Goal: Task Accomplishment & Management: Complete application form

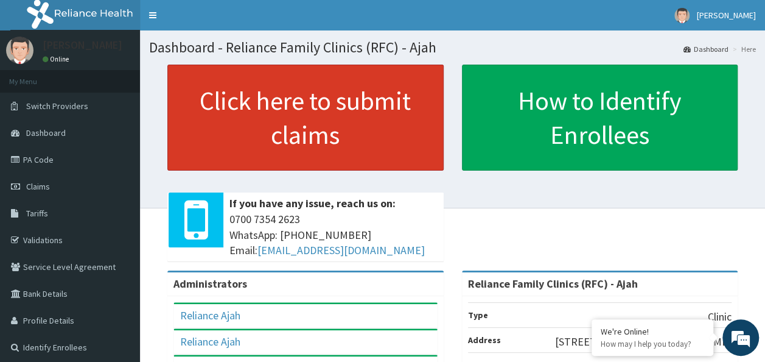
click at [330, 123] on link "Click here to submit claims" at bounding box center [305, 118] width 276 height 106
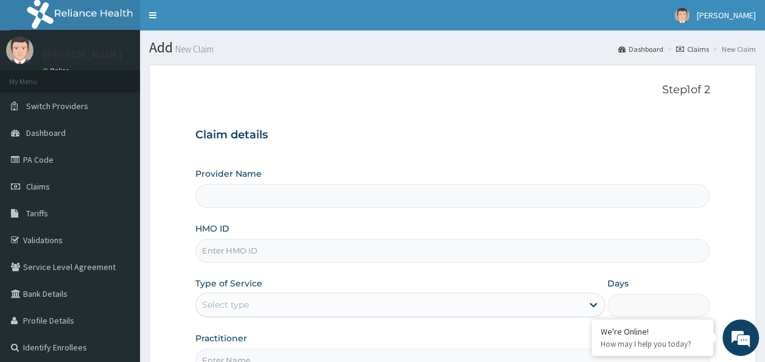
click at [267, 242] on input "HMO ID" at bounding box center [452, 251] width 515 height 24
paste input "TIE/10012/C"
type input "TIE/10012/C"
click at [52, 134] on span "Dashboard" at bounding box center [46, 132] width 40 height 11
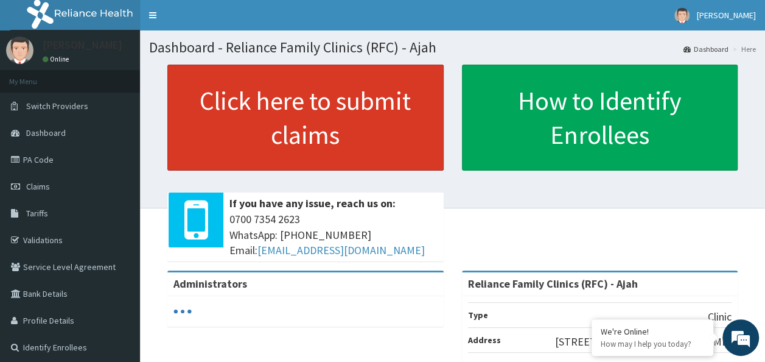
click at [404, 137] on link "Click here to submit claims" at bounding box center [305, 118] width 276 height 106
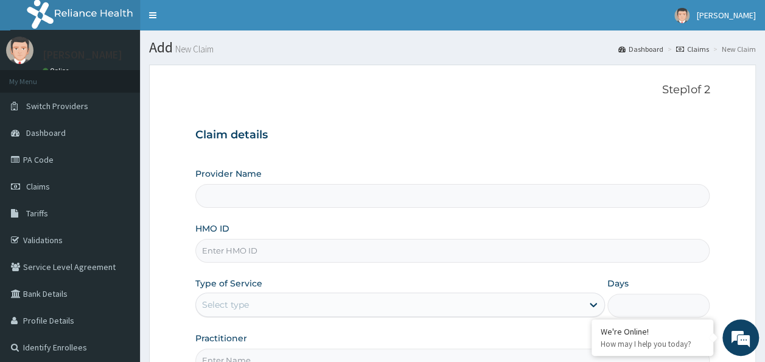
type input "Reliance Family Clinics (RFC) - Ajah"
click at [297, 252] on input "HMO ID" at bounding box center [452, 251] width 515 height 24
paste input "TIE/10012/C"
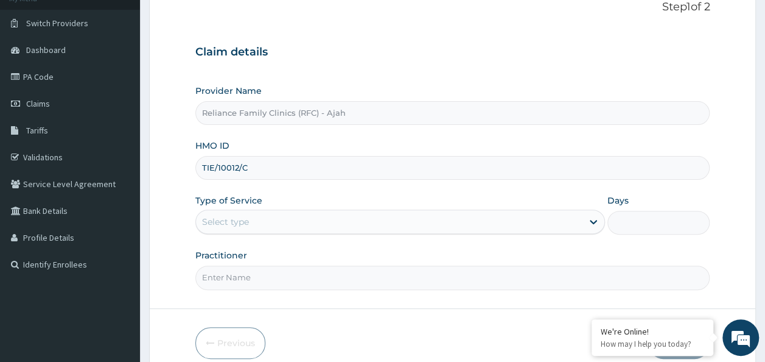
scroll to position [83, 0]
type input "TIE/10012/C"
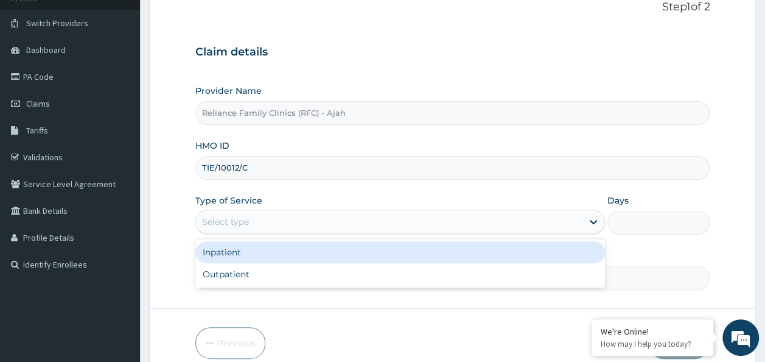
click at [476, 278] on div "Outpatient" at bounding box center [400, 274] width 410 height 22
type input "1"
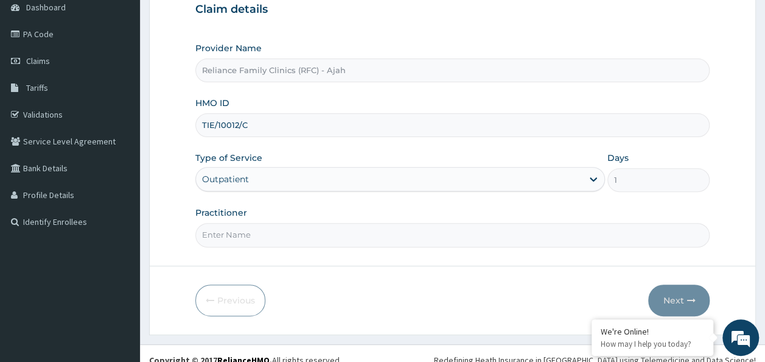
scroll to position [136, 0]
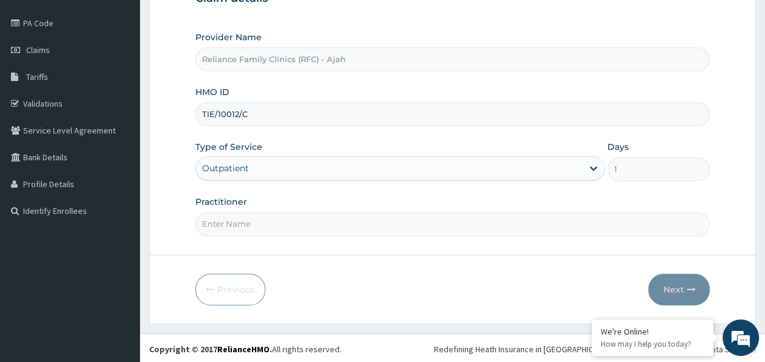
click at [508, 217] on input "Practitioner" at bounding box center [452, 224] width 515 height 24
type input "R"
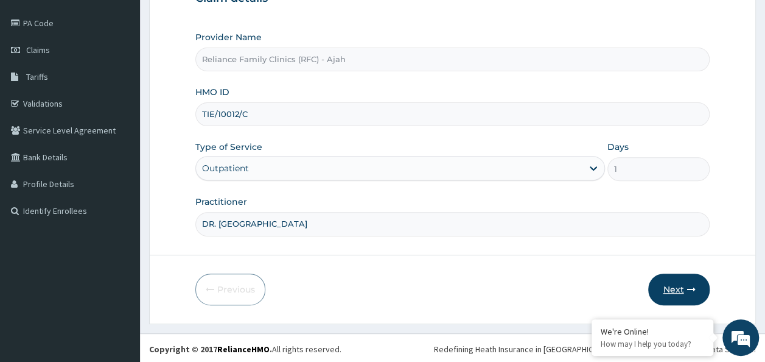
type input "DR. Locum"
click at [678, 284] on button "Next" at bounding box center [680, 289] width 62 height 32
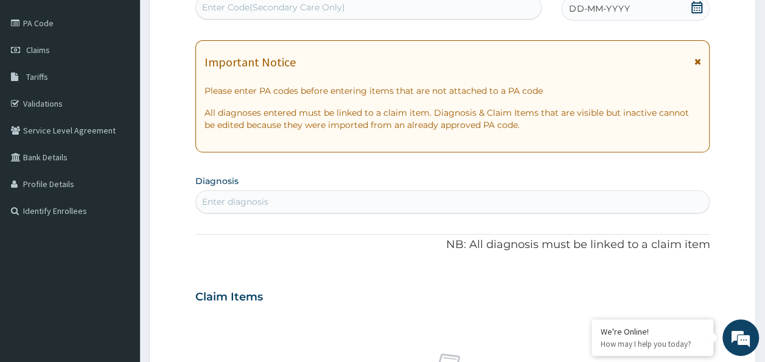
click at [635, 10] on div "DD-MM-YYYY" at bounding box center [635, 8] width 149 height 24
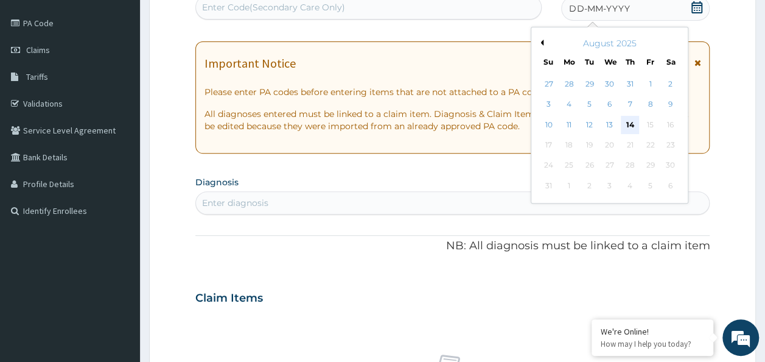
click at [630, 124] on div "14" at bounding box center [630, 125] width 18 height 18
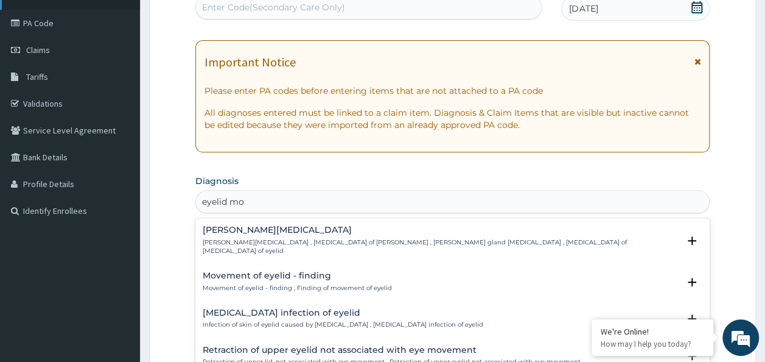
type input "eyelid mo"
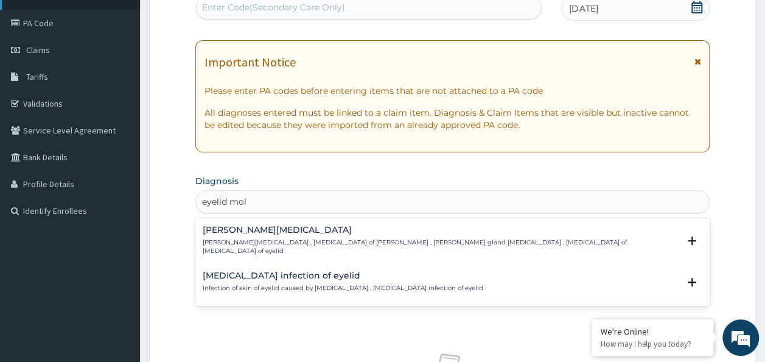
type input "eyelid mol"
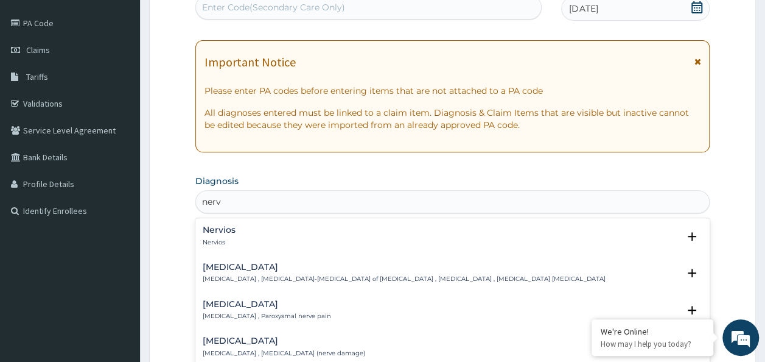
type input "nerv"
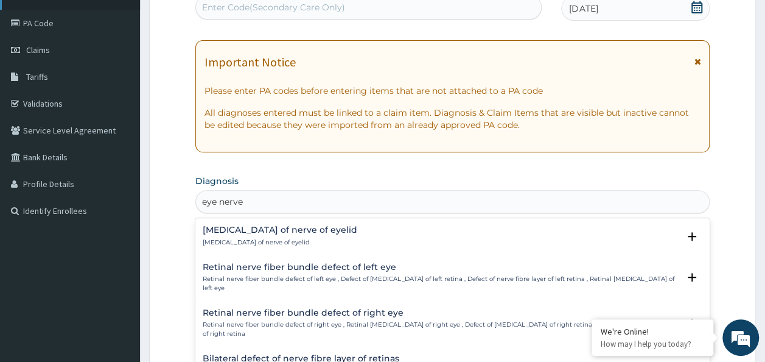
type input "eye nerve"
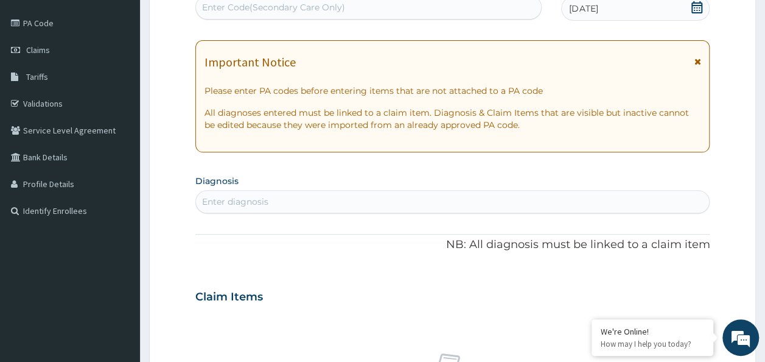
click at [239, 202] on div "Enter diagnosis" at bounding box center [235, 201] width 66 height 12
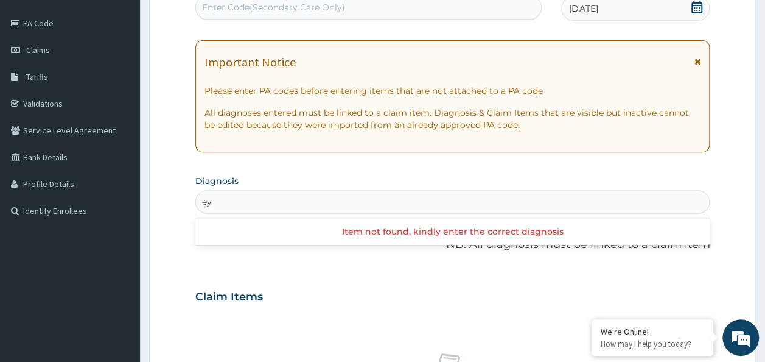
type input "e"
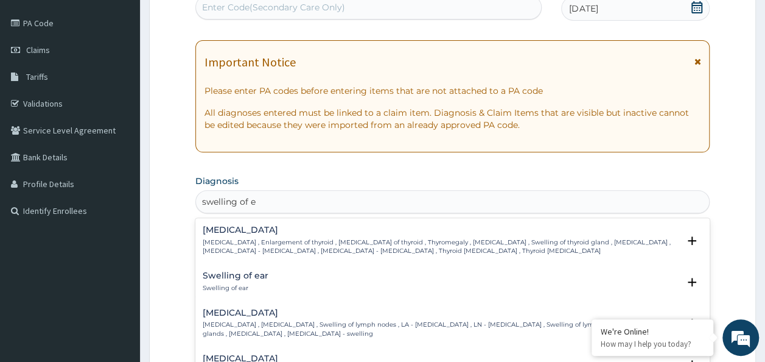
type input "swelling of ey"
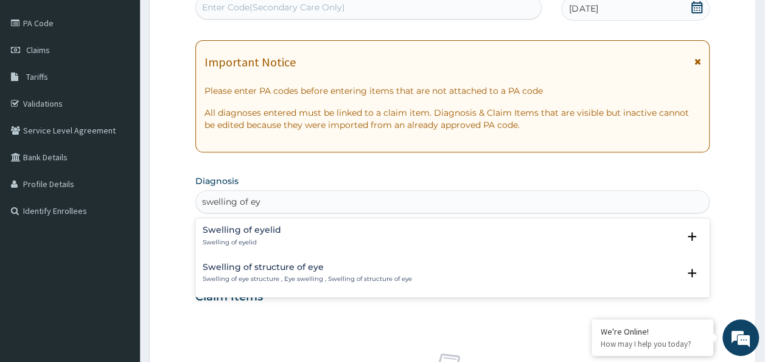
click at [250, 230] on h4 "Swelling of eyelid" at bounding box center [242, 229] width 79 height 9
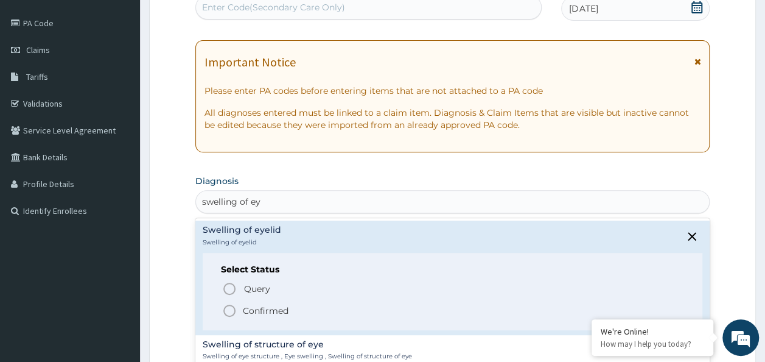
click at [228, 305] on circle "status option filled" at bounding box center [229, 310] width 11 height 11
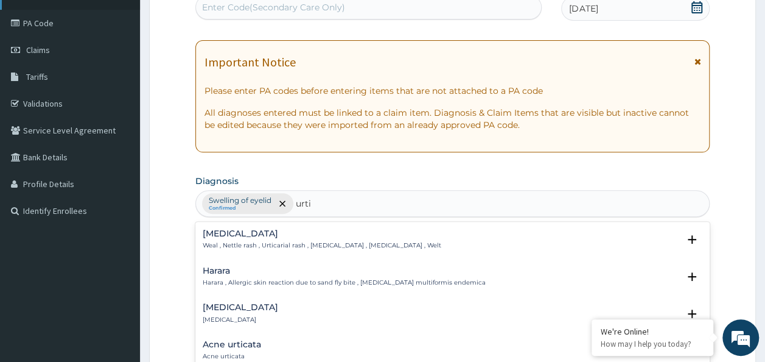
type input "urti"
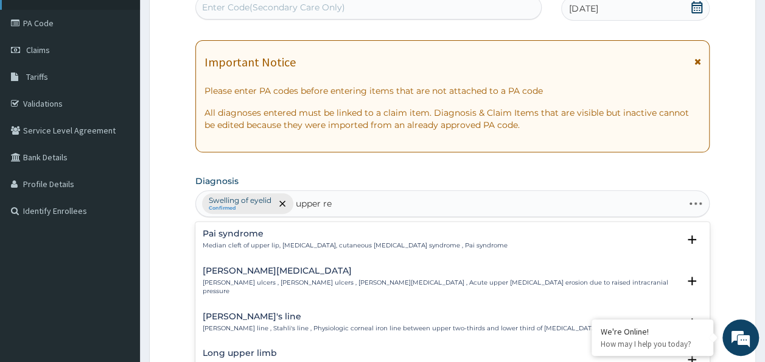
type input "upper res"
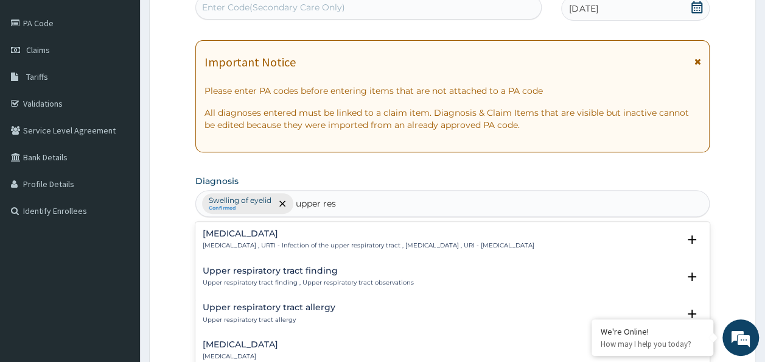
click at [253, 242] on p "Upper respiratory infection , URTI - Infection of the upper respiratory tract ,…" at bounding box center [369, 245] width 332 height 9
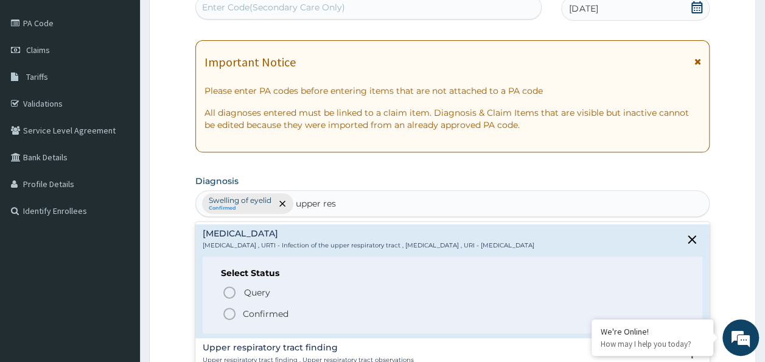
click at [236, 314] on icon "status option filled" at bounding box center [229, 313] width 15 height 15
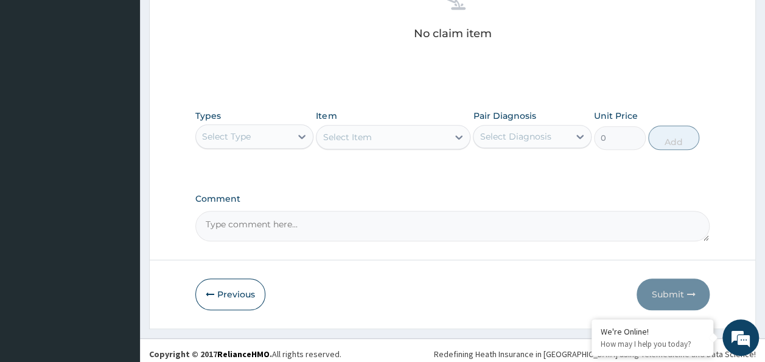
scroll to position [502, 0]
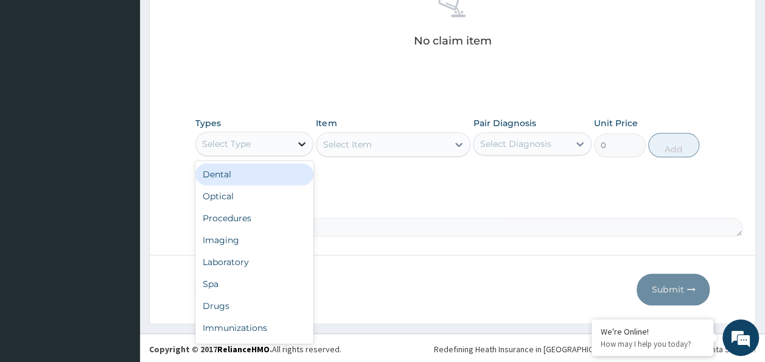
click at [304, 138] on icon at bounding box center [302, 144] width 12 height 12
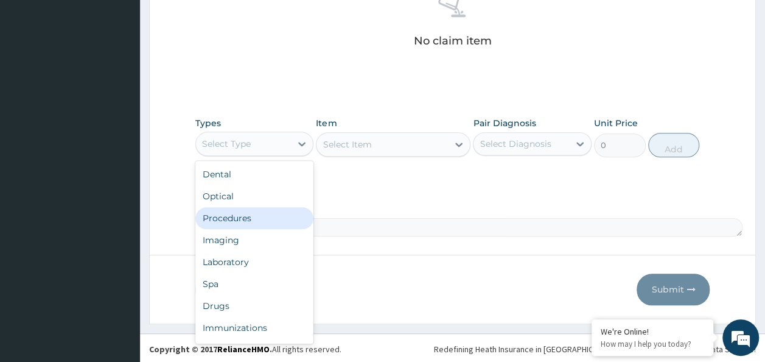
click at [218, 219] on div "Procedures" at bounding box center [254, 218] width 119 height 22
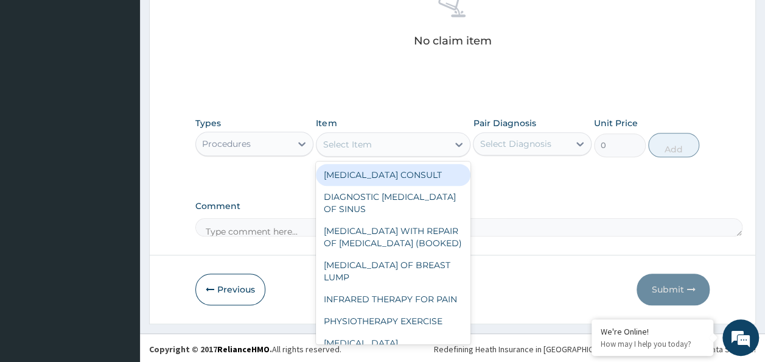
click at [456, 141] on icon at bounding box center [459, 144] width 12 height 12
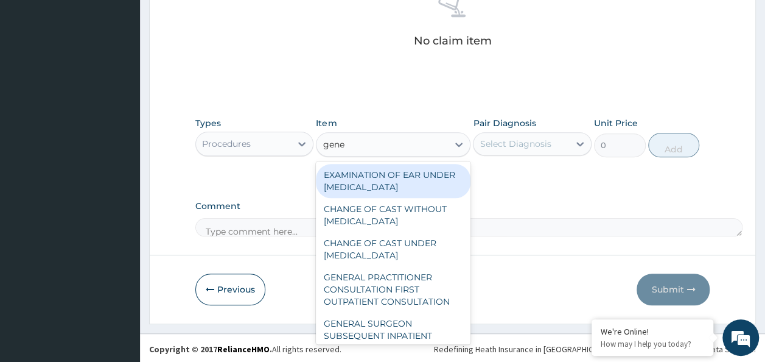
type input "gener"
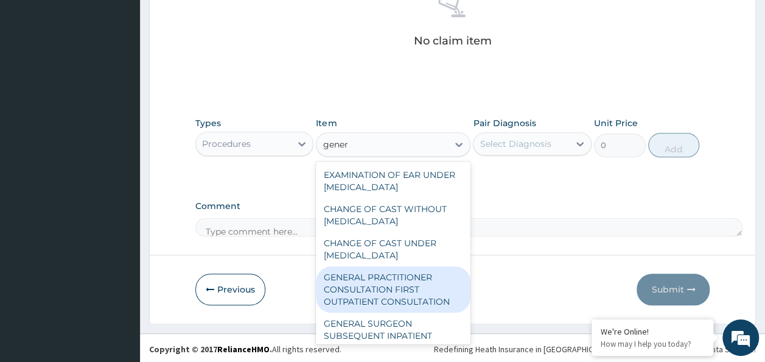
click at [381, 297] on div "GENERAL PRACTITIONER CONSULTATION FIRST OUTPATIENT CONSULTATION" at bounding box center [393, 289] width 155 height 46
type input "3370.125"
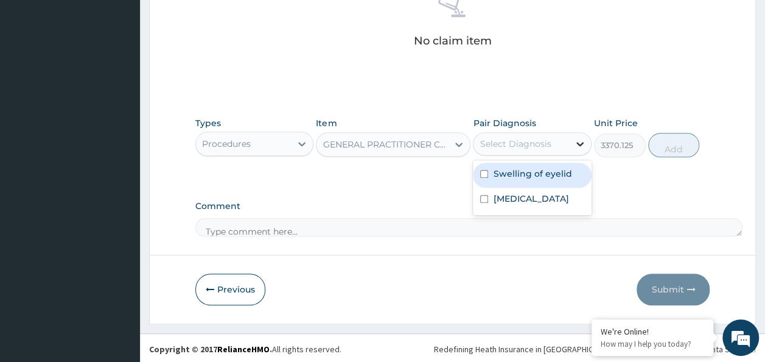
click at [582, 147] on icon at bounding box center [580, 144] width 12 height 12
click at [486, 170] on input "checkbox" at bounding box center [484, 174] width 8 height 8
checkbox input "true"
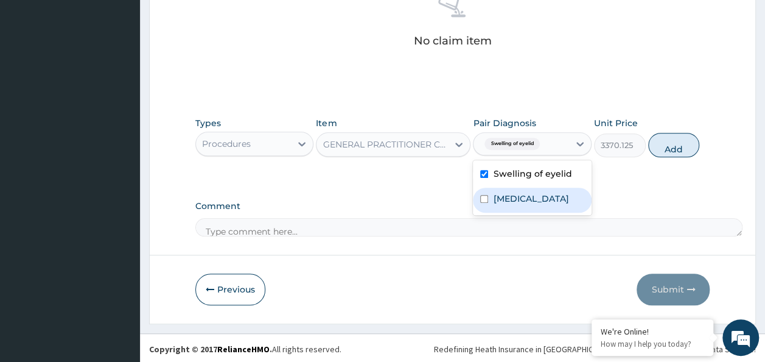
click at [482, 210] on div "Upper respiratory infection" at bounding box center [532, 200] width 119 height 25
checkbox input "true"
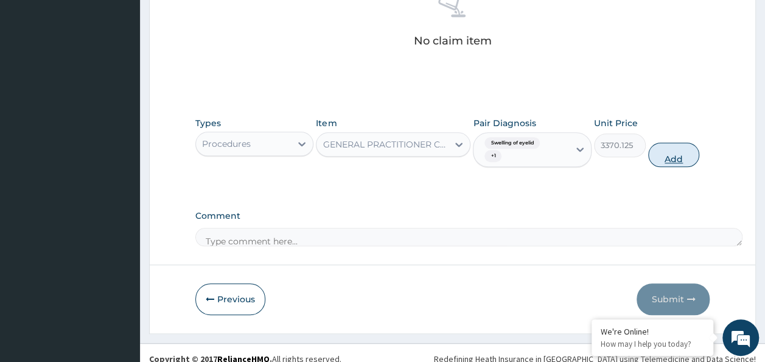
click at [664, 150] on button "Add" at bounding box center [675, 154] width 52 height 24
type input "0"
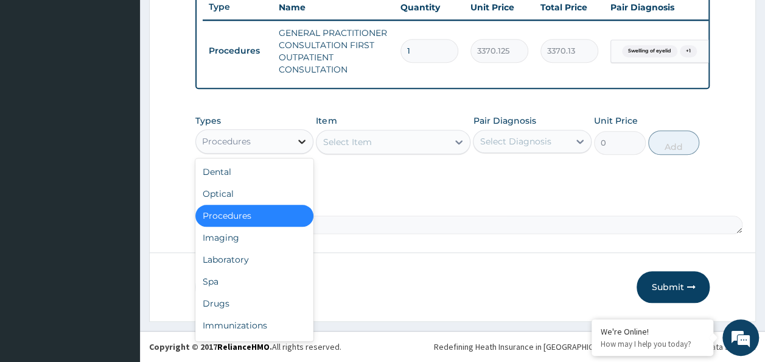
click at [299, 141] on icon at bounding box center [301, 141] width 7 height 4
click at [270, 261] on div "Laboratory" at bounding box center [254, 259] width 119 height 22
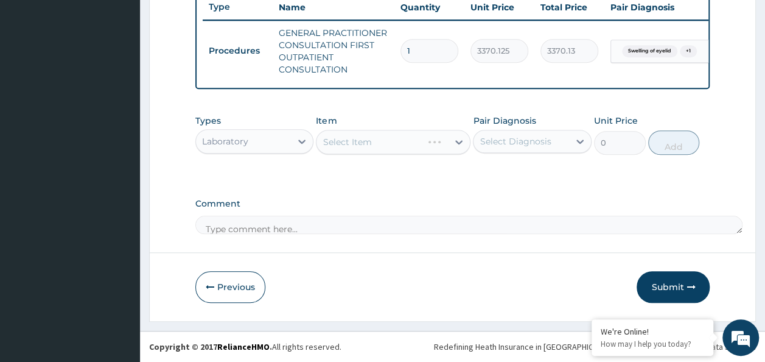
click at [459, 142] on div "Select Item" at bounding box center [393, 142] width 155 height 24
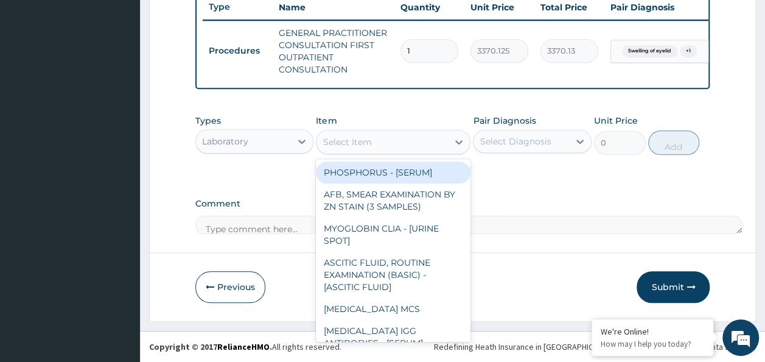
click at [387, 145] on div "Select Item" at bounding box center [383, 141] width 132 height 19
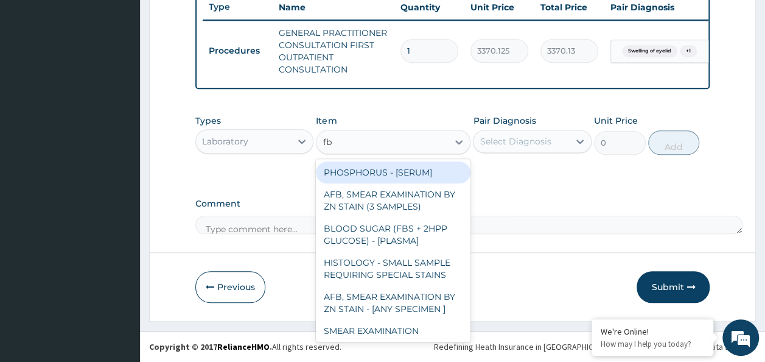
type input "fbc"
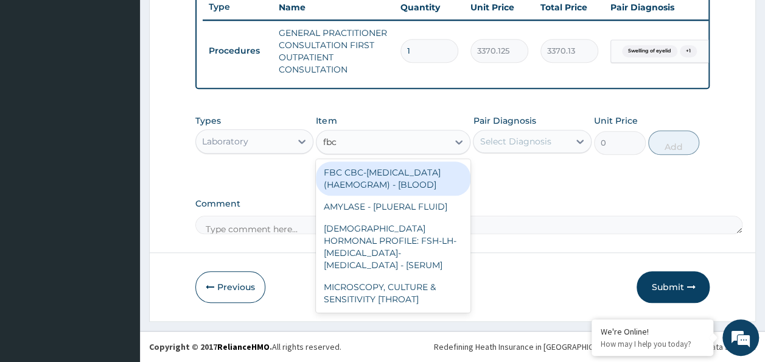
click at [395, 190] on div "FBC CBC-COMPLETE BLOOD COUNT (HAEMOGRAM) - [BLOOD]" at bounding box center [393, 178] width 155 height 34
type input "4085"
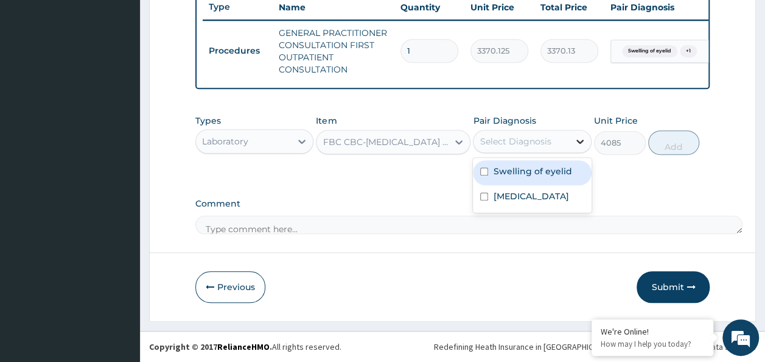
click at [582, 142] on icon at bounding box center [580, 141] width 7 height 4
click at [546, 175] on label "Swelling of eyelid" at bounding box center [532, 171] width 79 height 12
checkbox input "true"
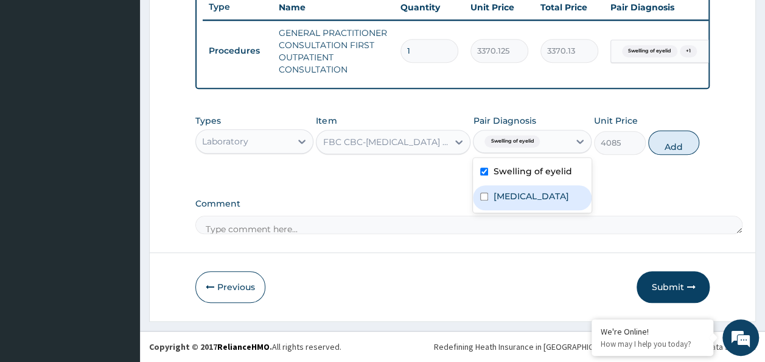
click at [538, 197] on label "Upper respiratory infection" at bounding box center [531, 196] width 76 height 12
checkbox input "true"
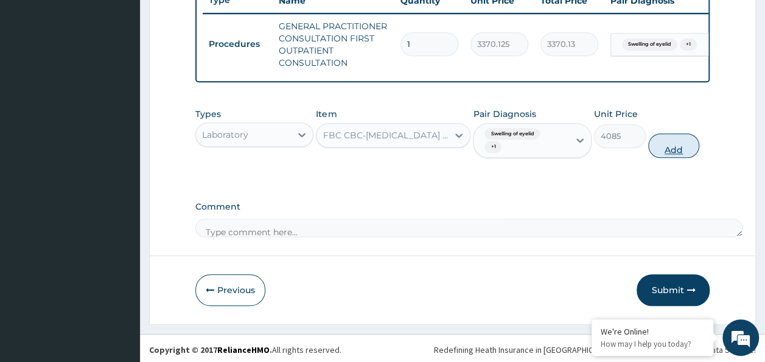
click at [660, 155] on button "Add" at bounding box center [675, 145] width 52 height 24
type input "0"
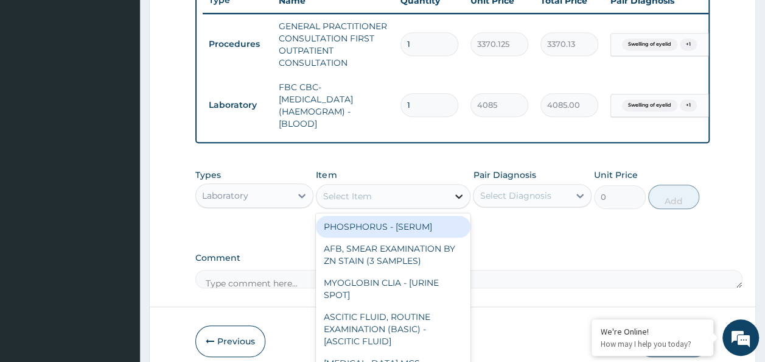
click at [455, 202] on icon at bounding box center [459, 196] width 12 height 12
type input "mp"
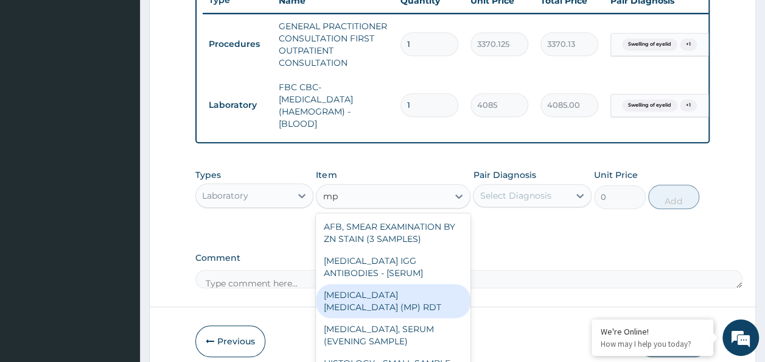
click at [416, 308] on div "MALARIA PARASITE (MP) RDT" at bounding box center [393, 301] width 155 height 34
type input "1531.875"
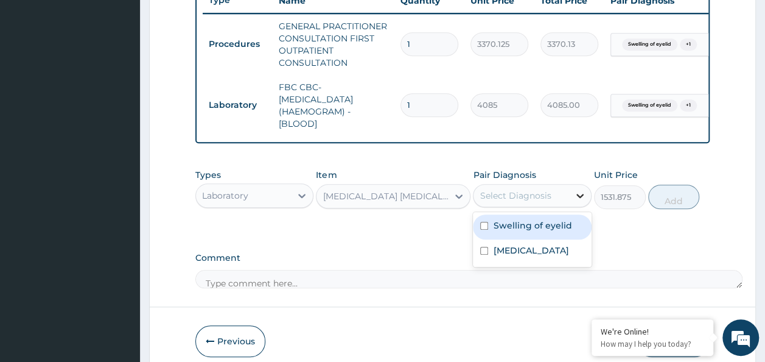
click at [581, 198] on icon at bounding box center [580, 196] width 7 height 4
click at [557, 228] on label "Swelling of eyelid" at bounding box center [532, 225] width 79 height 12
checkbox input "true"
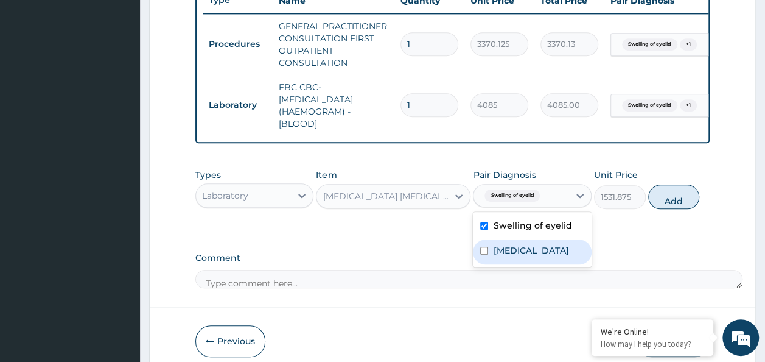
click at [544, 256] on label "Upper respiratory infection" at bounding box center [531, 250] width 76 height 12
checkbox input "true"
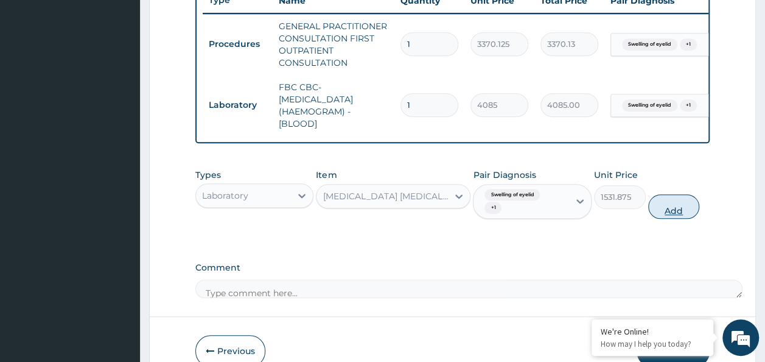
click at [673, 211] on button "Add" at bounding box center [675, 206] width 52 height 24
type input "0"
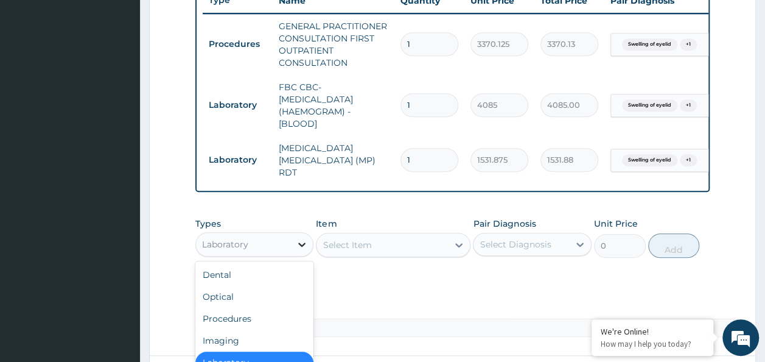
click at [303, 247] on icon at bounding box center [301, 244] width 7 height 4
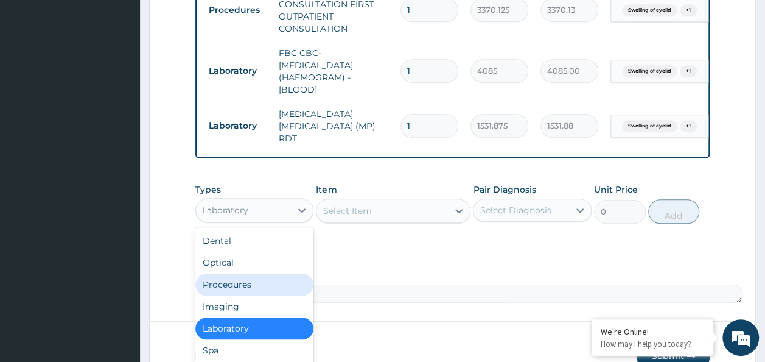
scroll to position [536, 0]
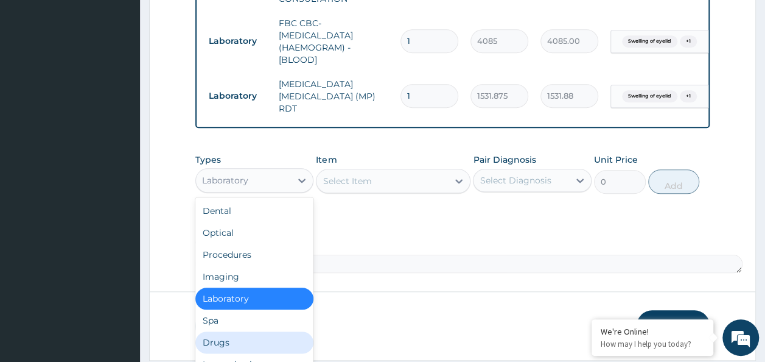
click at [245, 343] on div "Drugs" at bounding box center [254, 342] width 119 height 22
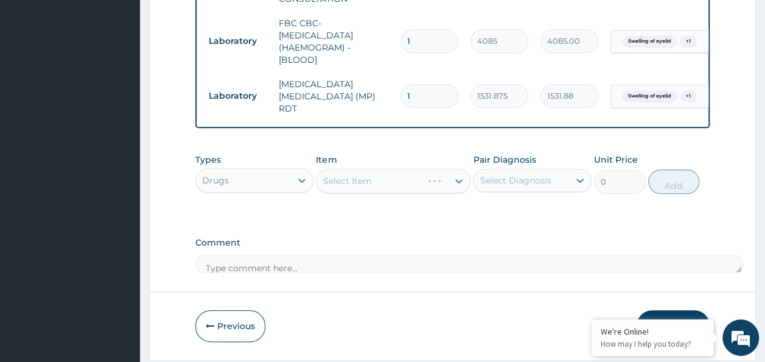
click at [342, 183] on div "Select Item" at bounding box center [393, 181] width 155 height 24
click at [460, 178] on div "Select Item" at bounding box center [393, 181] width 155 height 24
click at [458, 183] on div "Select Item" at bounding box center [393, 181] width 155 height 24
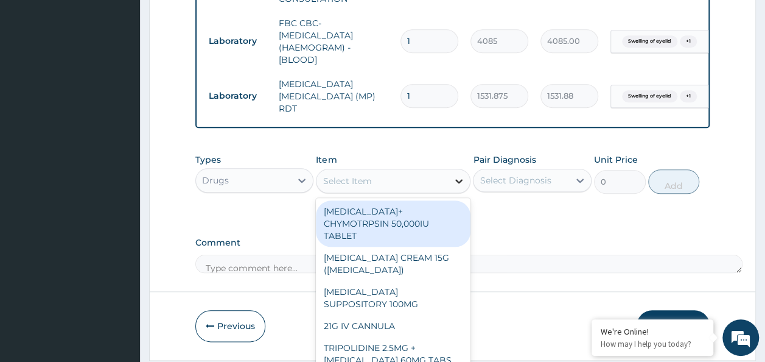
click at [466, 178] on div at bounding box center [459, 181] width 22 height 22
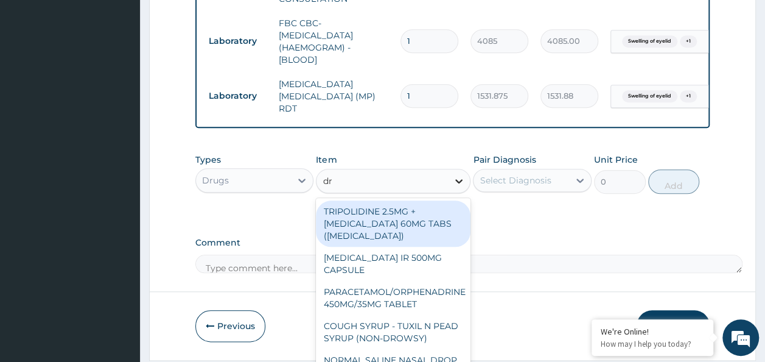
type input "d"
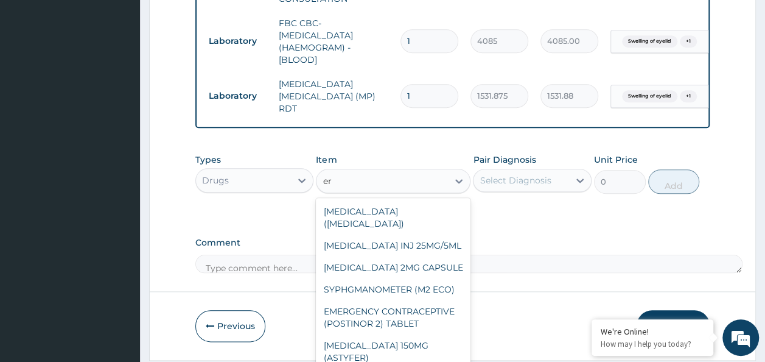
type input "e"
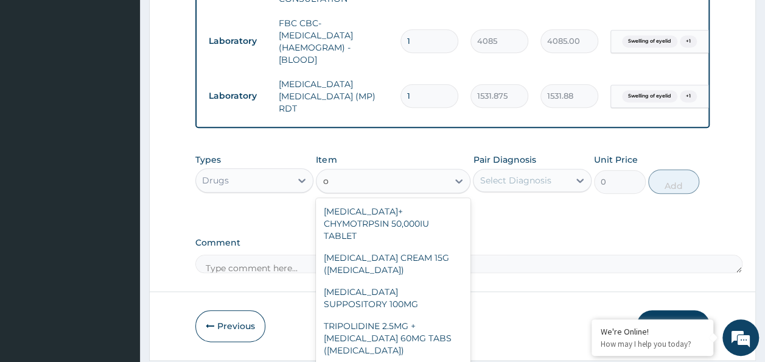
type input "o"
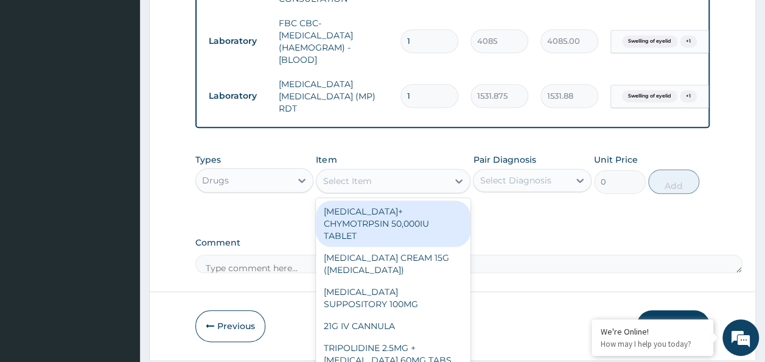
click at [339, 183] on div "Select Item" at bounding box center [347, 181] width 49 height 12
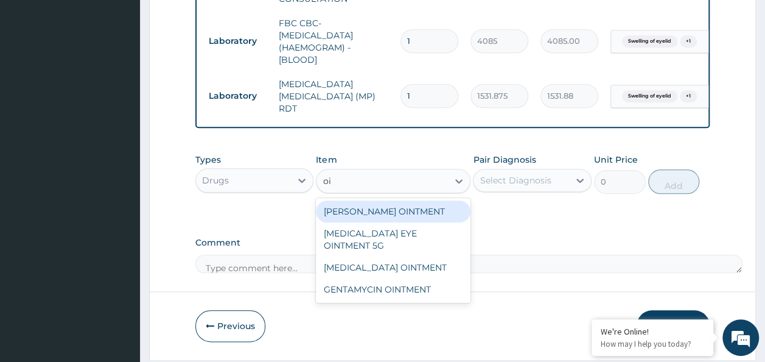
type input "o"
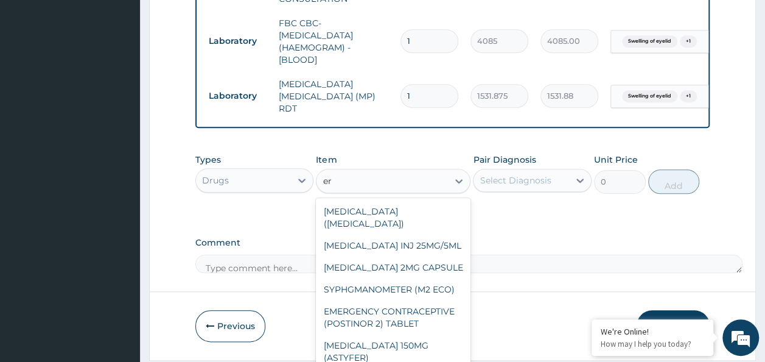
type input "e"
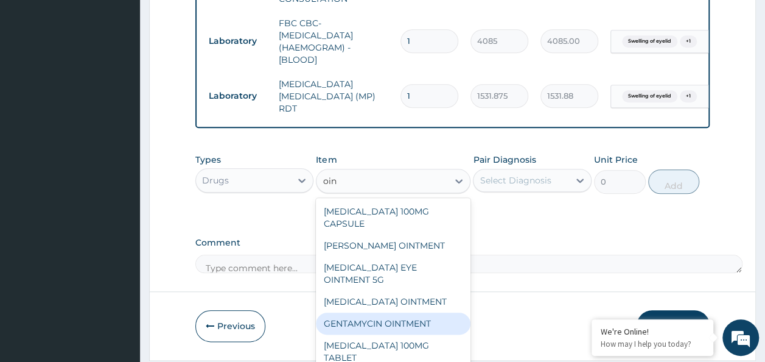
scroll to position [575, 0]
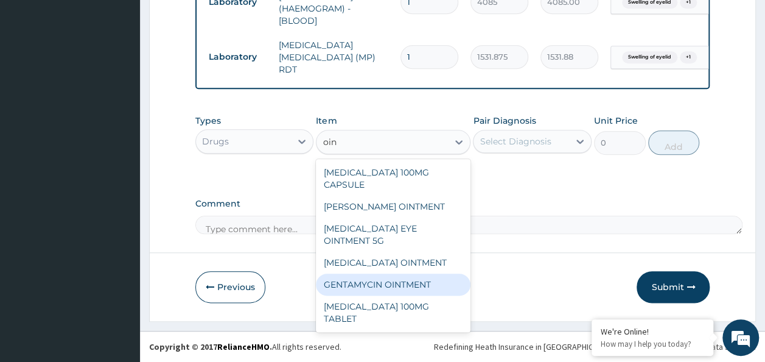
type input "oin"
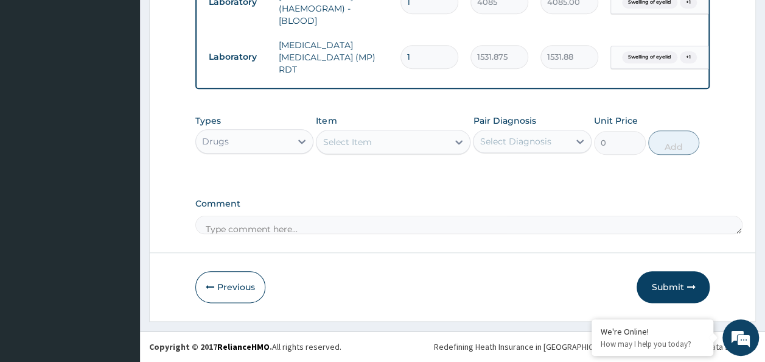
type input "o"
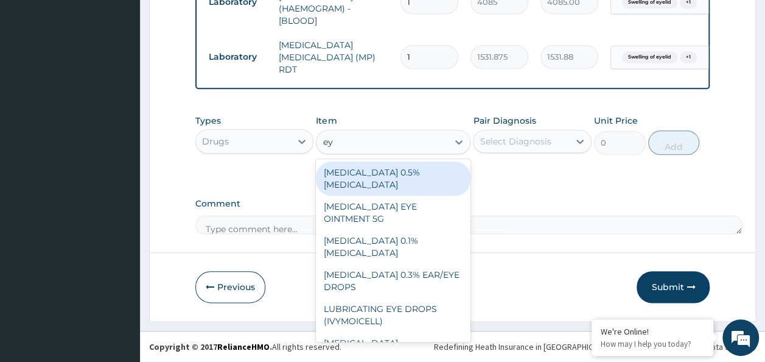
type input "eye"
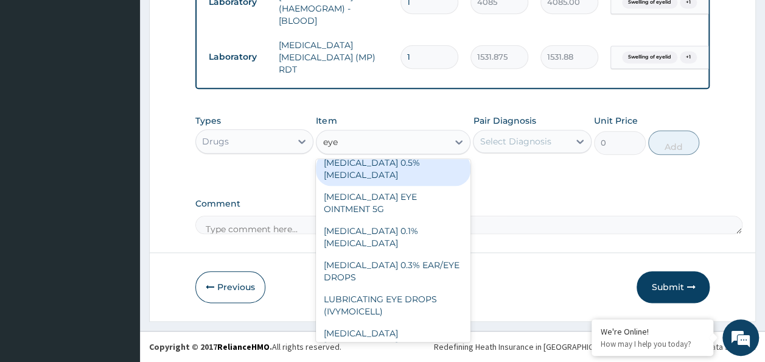
scroll to position [0, 0]
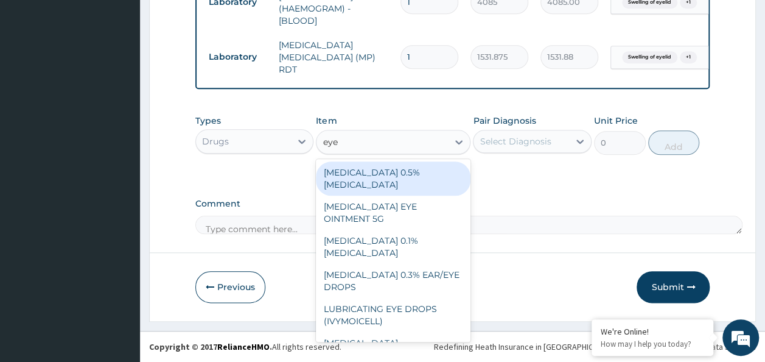
drag, startPoint x: 324, startPoint y: 171, endPoint x: 344, endPoint y: 180, distance: 21.8
click at [344, 180] on div "CHLORAMPHENICOL 0.5% EYE DROP" at bounding box center [393, 178] width 155 height 34
type input "780"
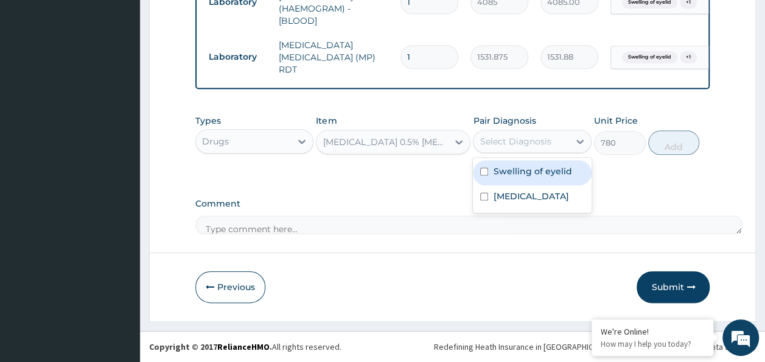
drag, startPoint x: 582, startPoint y: 145, endPoint x: 546, endPoint y: 175, distance: 47.2
click at [546, 153] on div "option Upper respiratory infection, selected. option Swelling of eyelid focused…" at bounding box center [532, 141] width 119 height 23
click at [546, 175] on label "Swelling of eyelid" at bounding box center [532, 171] width 79 height 12
checkbox input "true"
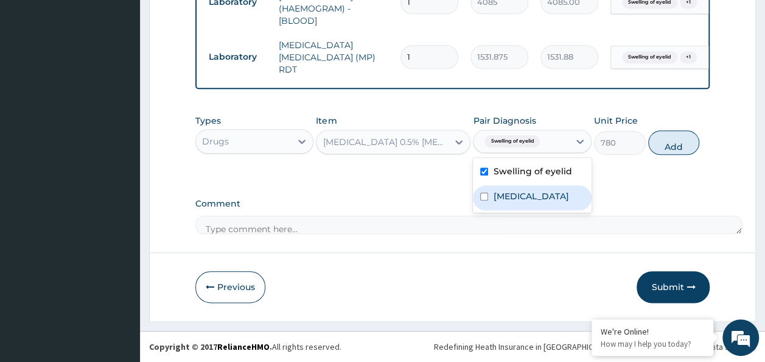
click at [519, 202] on label "Upper respiratory infection" at bounding box center [531, 196] width 76 height 12
checkbox input "true"
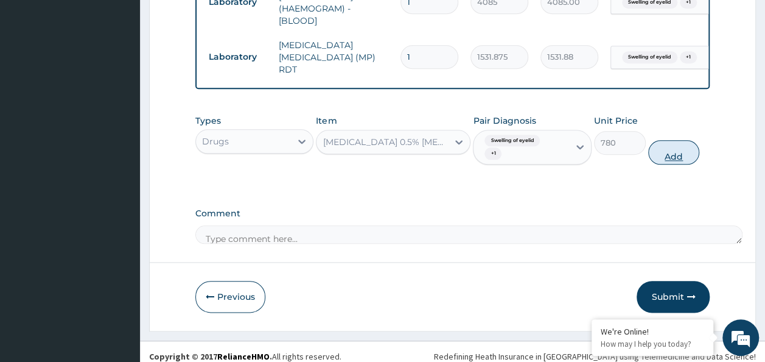
click at [669, 153] on button "Add" at bounding box center [675, 152] width 52 height 24
type input "0"
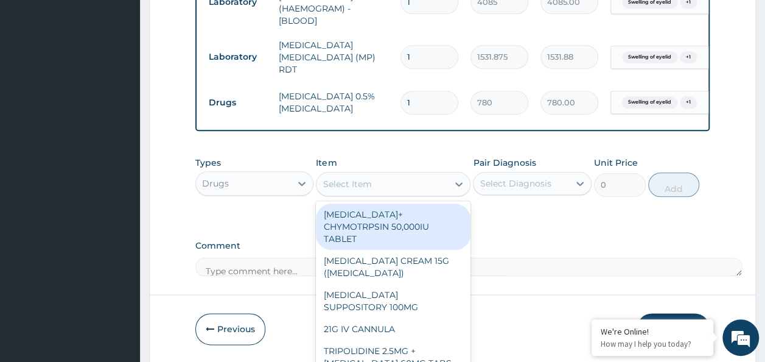
click at [396, 177] on div "Select Item" at bounding box center [383, 183] width 132 height 19
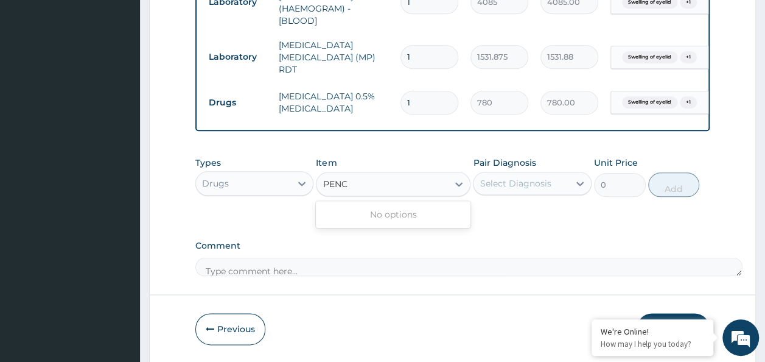
type input "PENC"
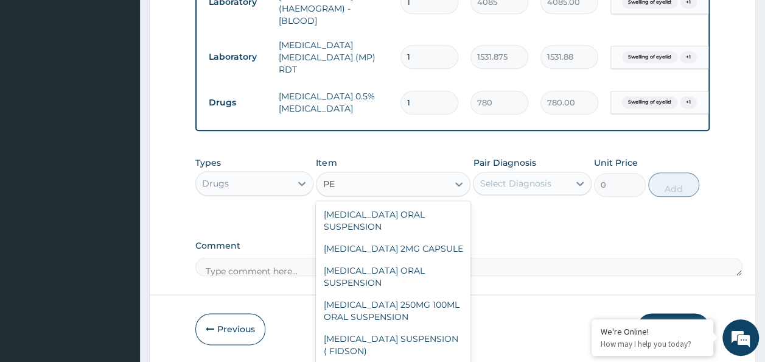
type input "P"
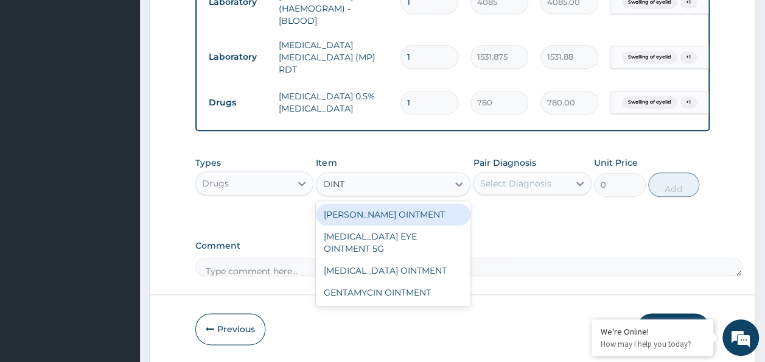
type input "OINT"
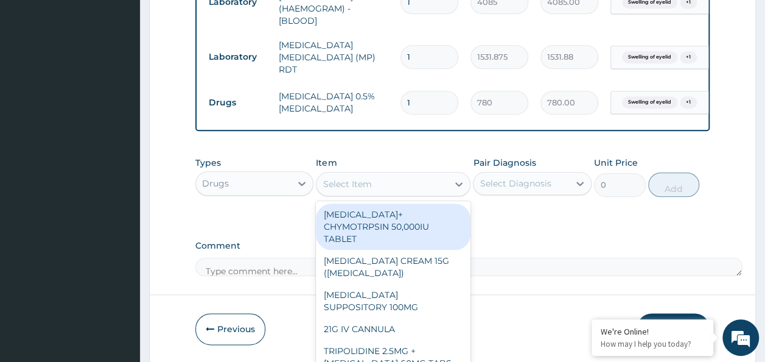
click at [364, 183] on div "Select Item" at bounding box center [347, 184] width 49 height 12
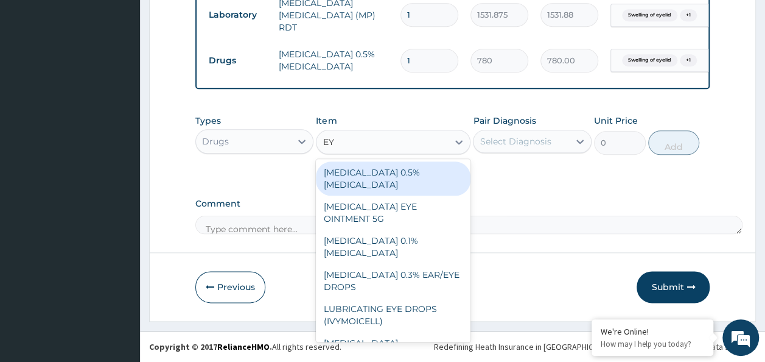
type input "E"
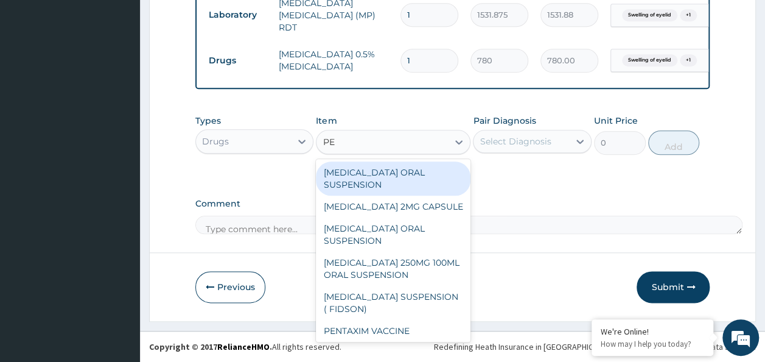
type input "P"
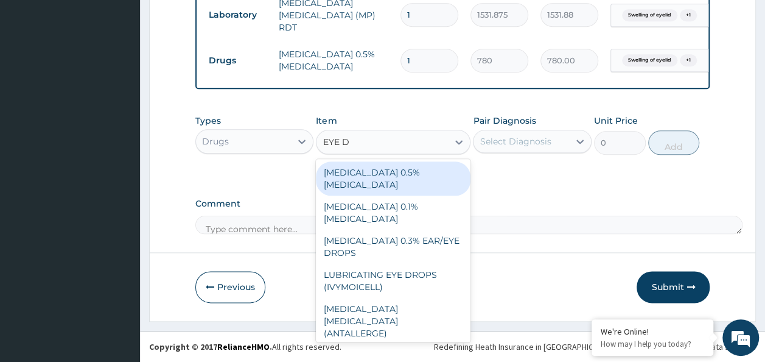
type input "EYE DR"
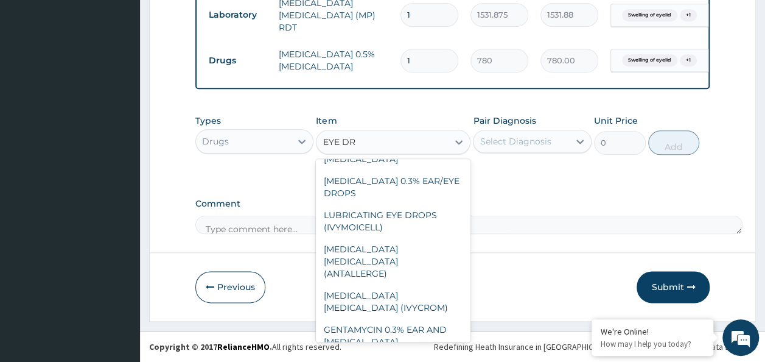
scroll to position [61, 0]
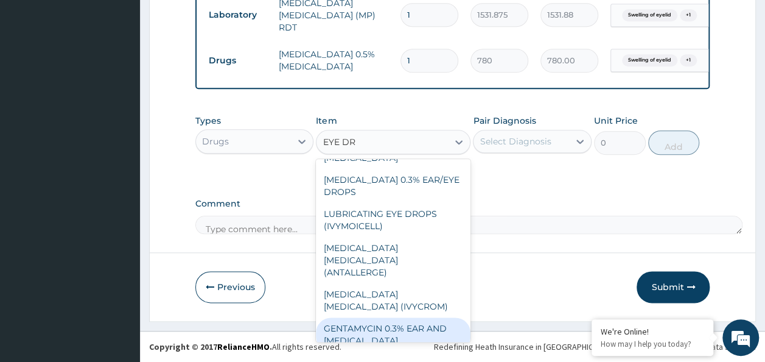
click at [342, 324] on div "GENTAMYCIN 0.3% EAR AND EYE DROP" at bounding box center [393, 334] width 155 height 34
type input "1000"
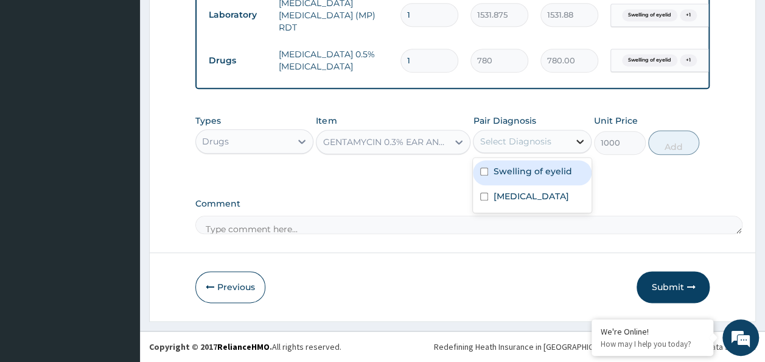
click at [580, 141] on icon at bounding box center [580, 141] width 12 height 12
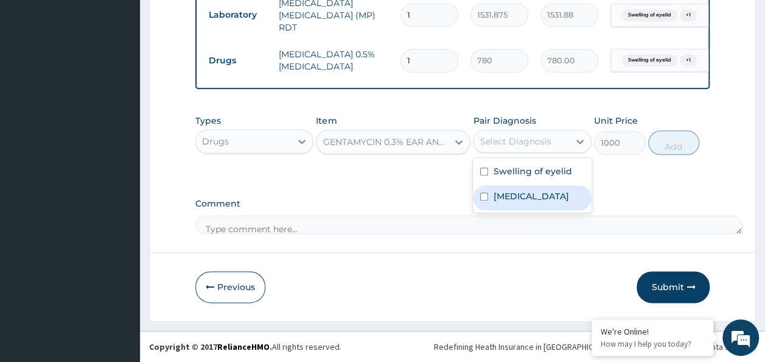
drag, startPoint x: 550, startPoint y: 173, endPoint x: 539, endPoint y: 212, distance: 40.7
click at [539, 212] on div "Swelling of eyelid Upper respiratory infection" at bounding box center [532, 185] width 119 height 55
click at [539, 202] on label "Upper respiratory infection" at bounding box center [531, 196] width 76 height 12
checkbox input "true"
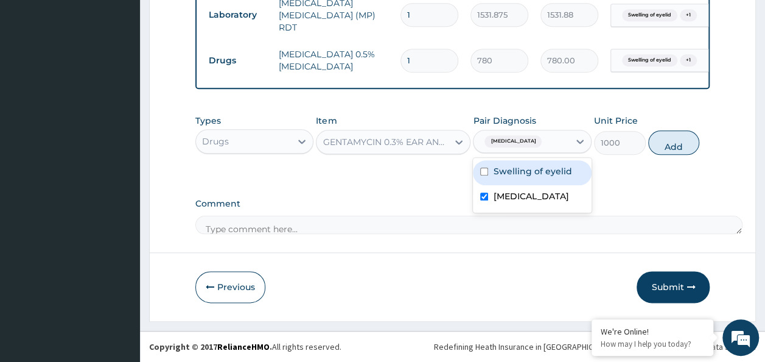
click at [508, 173] on label "Swelling of eyelid" at bounding box center [532, 171] width 79 height 12
checkbox input "true"
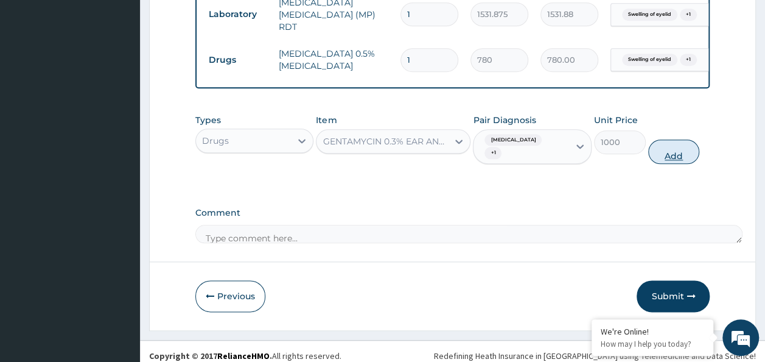
click at [680, 156] on button "Add" at bounding box center [675, 151] width 52 height 24
type input "0"
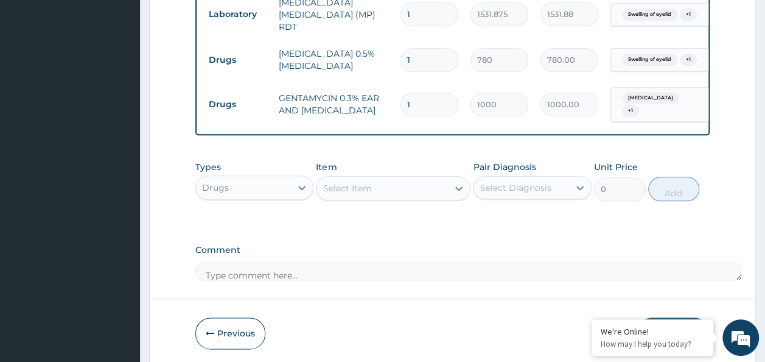
click at [346, 54] on td "CHLORAMPHENICOL 0.5% EYE DROP" at bounding box center [334, 59] width 122 height 37
click at [694, 58] on div "Swelling of eyelid + 1" at bounding box center [658, 60] width 82 height 16
click at [625, 54] on span "Swelling of eyelid" at bounding box center [649, 60] width 55 height 12
click at [297, 48] on td "CHLORAMPHENICOL 0.5% EYE DROP" at bounding box center [334, 59] width 122 height 37
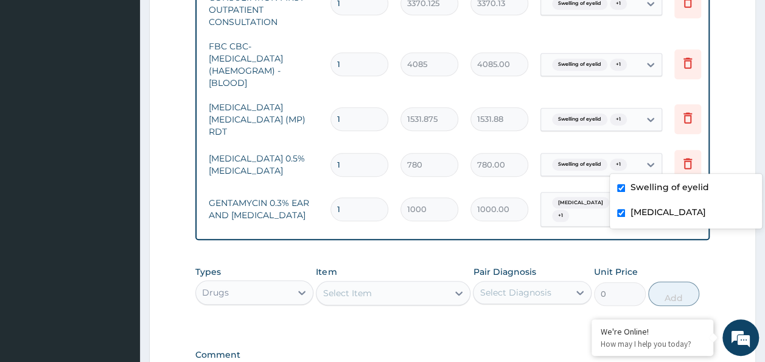
scroll to position [0, 96]
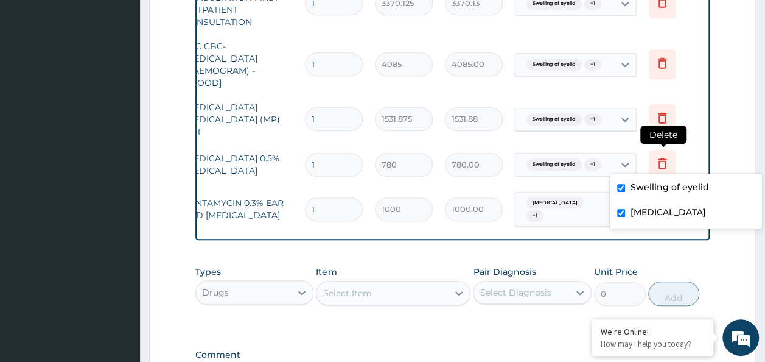
click at [664, 156] on icon at bounding box center [662, 163] width 15 height 15
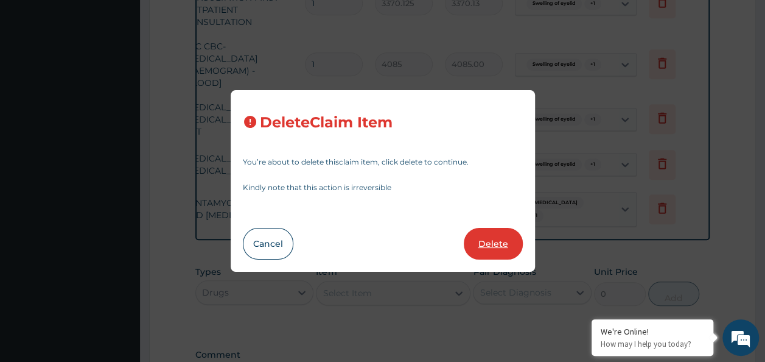
click at [497, 239] on button "Delete" at bounding box center [493, 244] width 59 height 32
type input "1000"
type input "1000.00"
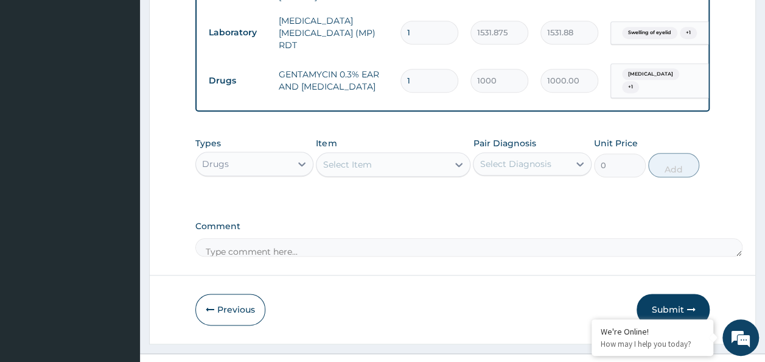
scroll to position [622, 0]
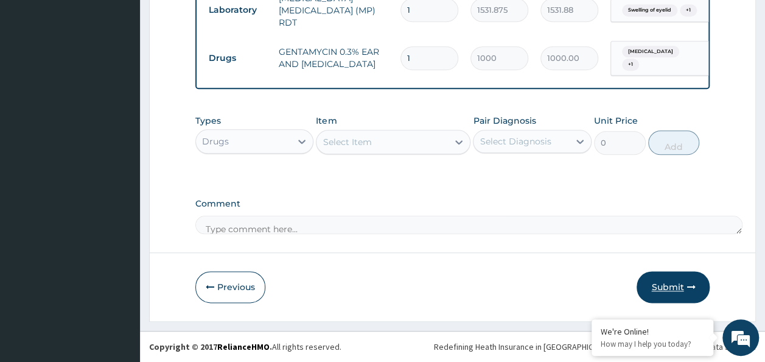
click at [661, 292] on button "Submit" at bounding box center [673, 287] width 73 height 32
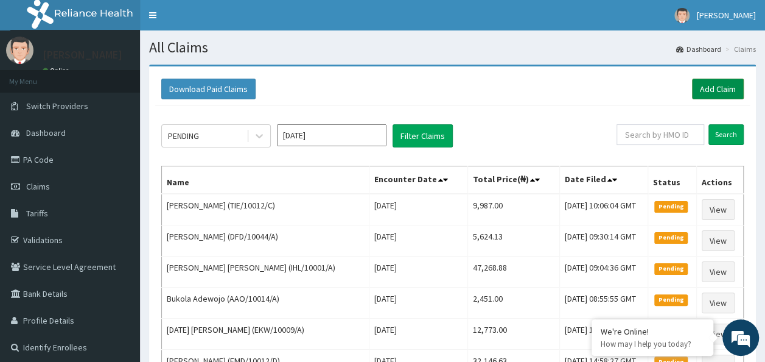
click at [713, 80] on link "Add Claim" at bounding box center [718, 89] width 52 height 21
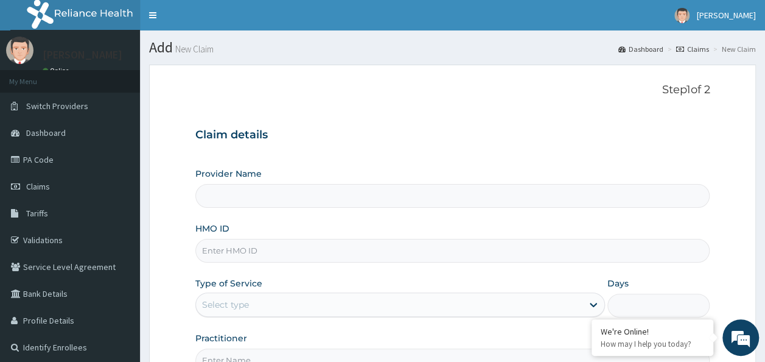
type input "Reliance Family Clinics (RFC) - Ajah"
click at [273, 252] on input "HMO ID" at bounding box center [452, 251] width 515 height 24
paste input "TIE/10012/B"
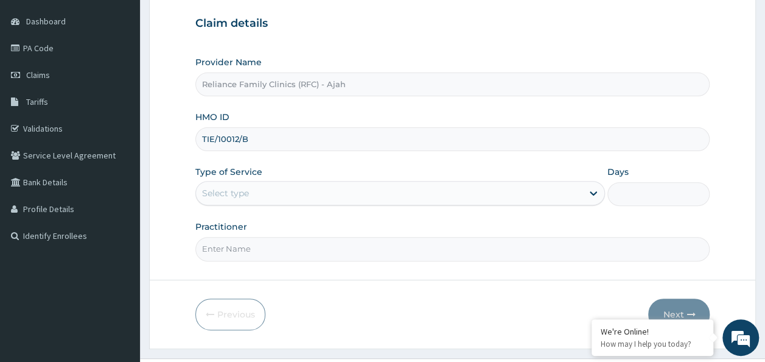
scroll to position [112, 0]
type input "TIE/10012/B"
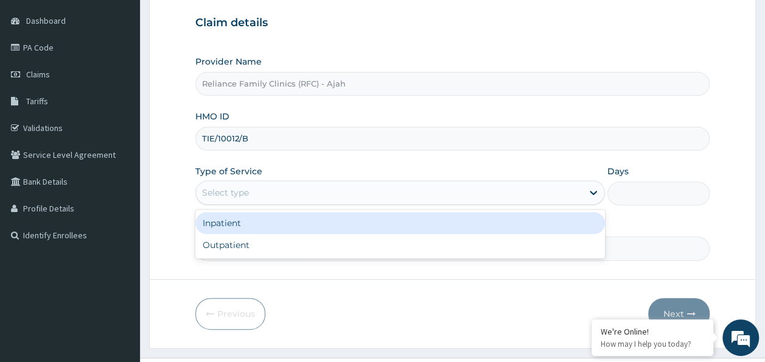
click at [412, 247] on div "Outpatient" at bounding box center [400, 245] width 410 height 22
type input "1"
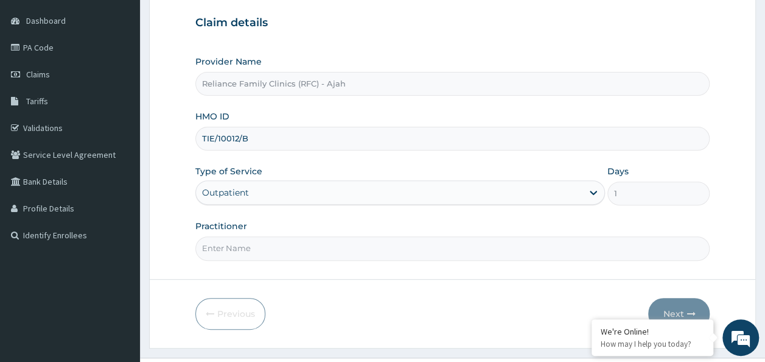
click at [675, 250] on input "Practitioner" at bounding box center [452, 248] width 515 height 24
type input "DR. LOCUM"
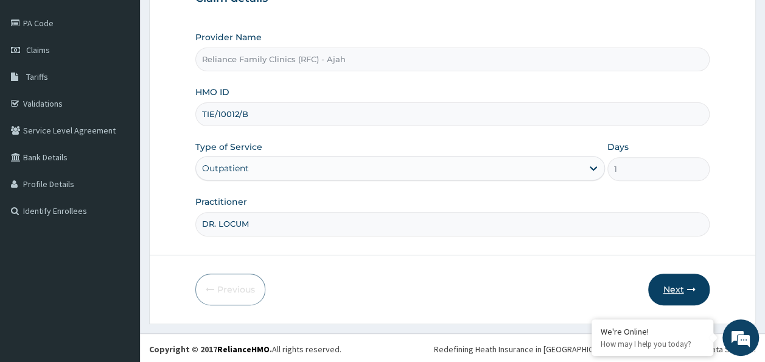
click at [686, 282] on button "Next" at bounding box center [680, 289] width 62 height 32
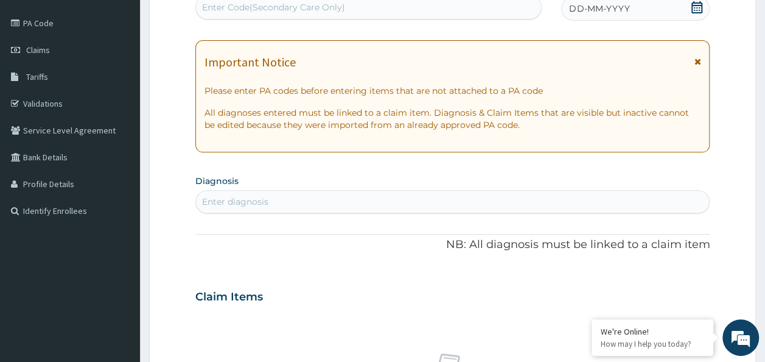
click at [663, 10] on div "DD-MM-YYYY" at bounding box center [635, 8] width 149 height 24
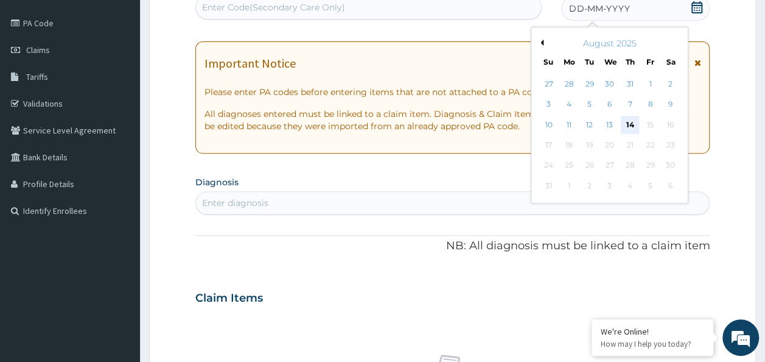
click at [630, 124] on div "14" at bounding box center [630, 125] width 18 height 18
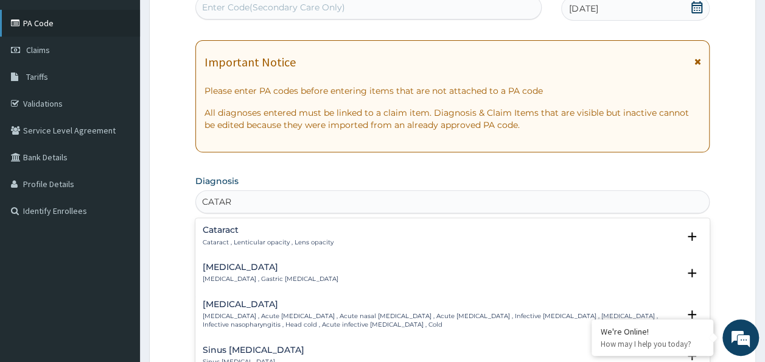
type input "CATAR"
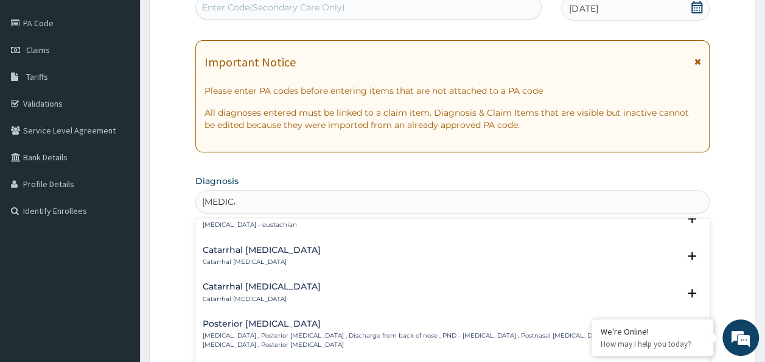
scroll to position [323, 0]
type input "[MEDICAL_DATA]"
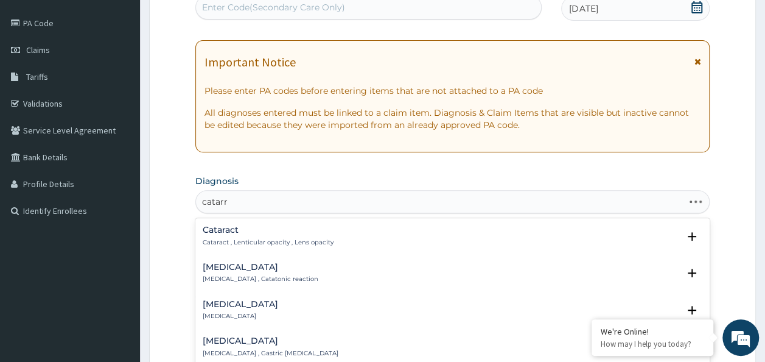
type input "[MEDICAL_DATA]"
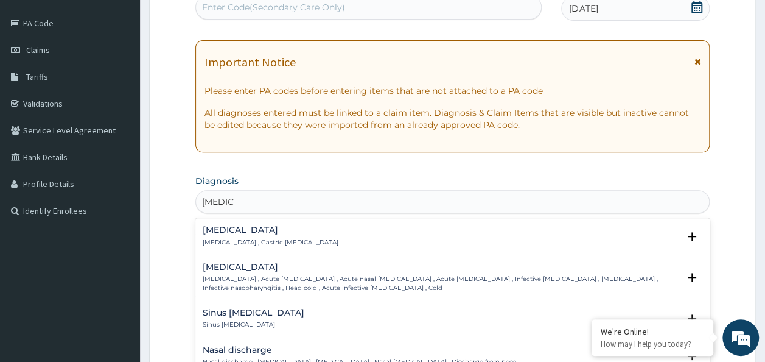
click at [348, 275] on p "[MEDICAL_DATA] , Acute [MEDICAL_DATA] , Acute nasal [MEDICAL_DATA] , Acute [MED…" at bounding box center [441, 284] width 477 height 18
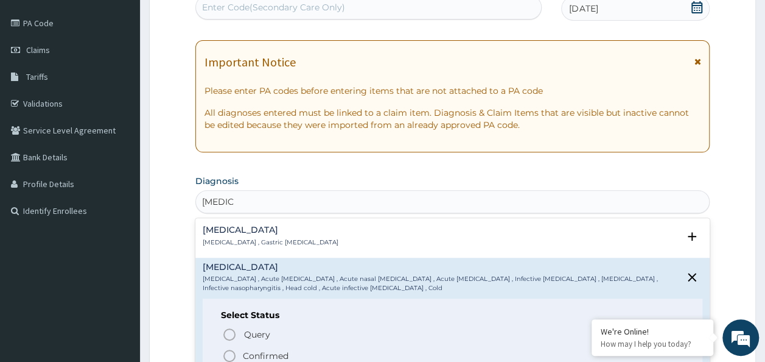
click at [230, 353] on icon "status option filled" at bounding box center [229, 355] width 15 height 15
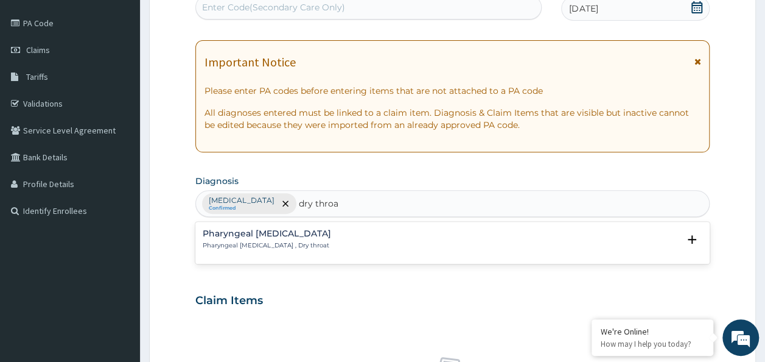
type input "dry throat"
click at [265, 244] on p "Pharyngeal [MEDICAL_DATA] , Dry throat" at bounding box center [267, 245] width 128 height 9
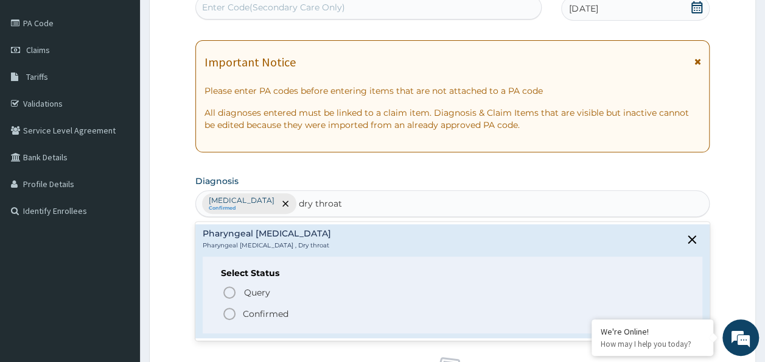
click at [237, 313] on span "Confirmed" at bounding box center [453, 313] width 463 height 15
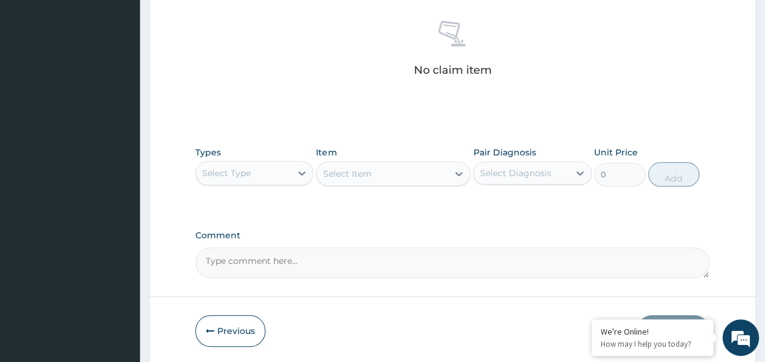
scroll to position [474, 0]
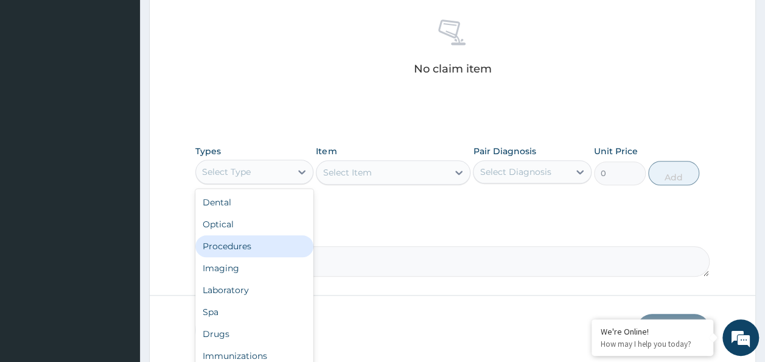
drag, startPoint x: 301, startPoint y: 170, endPoint x: 244, endPoint y: 246, distance: 94.7
click at [244, 184] on div "option Procedures focused, 3 of 10. 10 results available. Use Up and Down to ch…" at bounding box center [254, 172] width 119 height 24
click at [244, 246] on div "Procedures" at bounding box center [254, 246] width 119 height 22
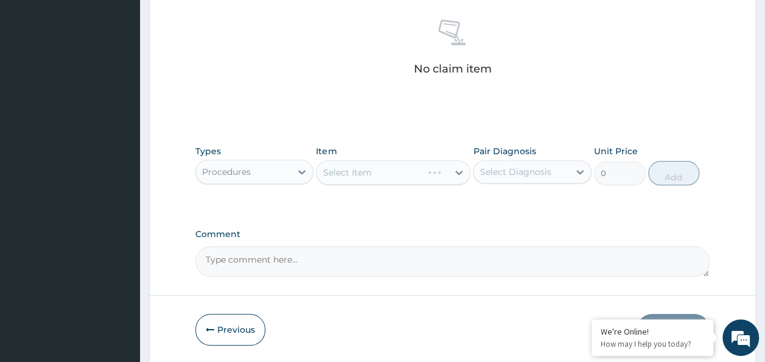
click at [353, 163] on div "Select Item" at bounding box center [393, 172] width 155 height 24
click at [353, 176] on div "Select Item" at bounding box center [393, 172] width 155 height 24
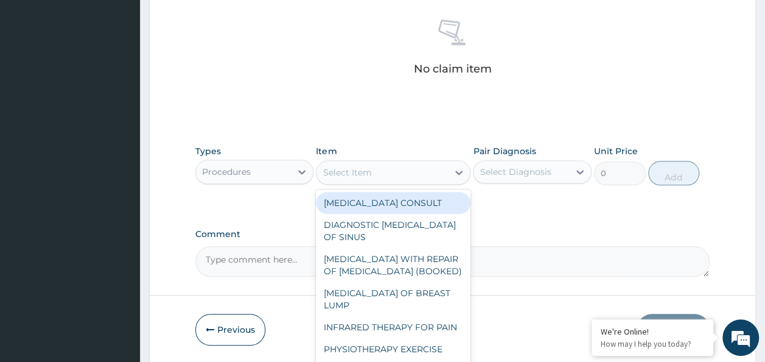
click at [345, 170] on div "Select Item" at bounding box center [347, 172] width 49 height 12
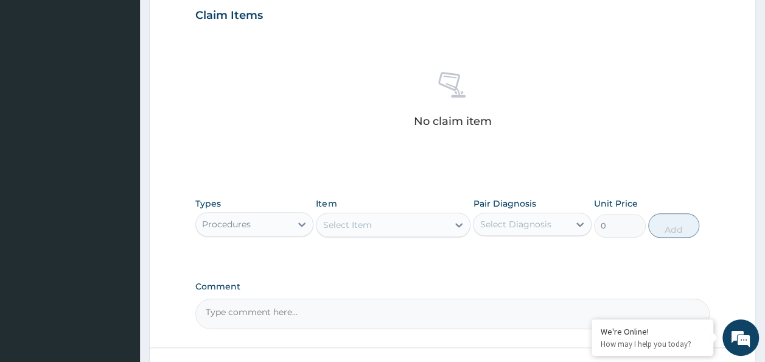
scroll to position [423, 0]
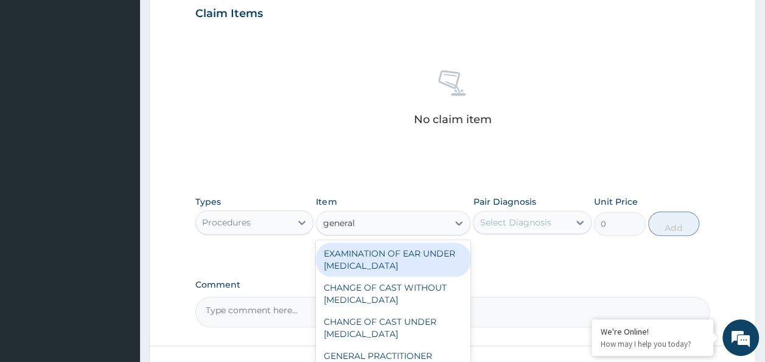
type input "general"
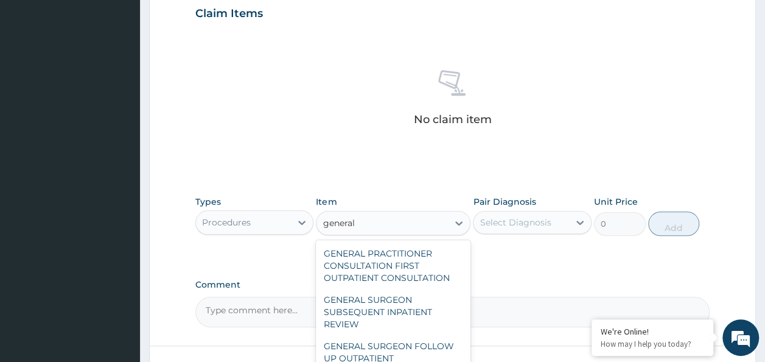
scroll to position [112, 0]
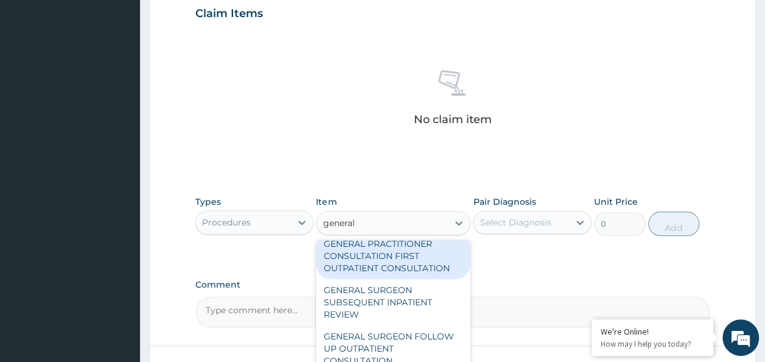
click at [393, 247] on div "GENERAL PRACTITIONER CONSULTATION FIRST OUTPATIENT CONSULTATION" at bounding box center [393, 256] width 155 height 46
type input "3370.125"
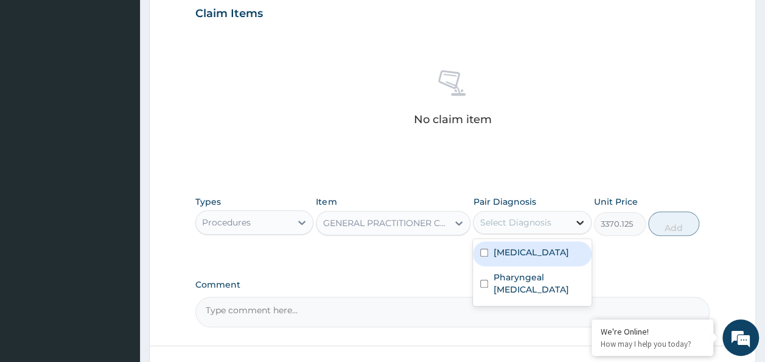
click at [585, 222] on icon at bounding box center [580, 222] width 12 height 12
click at [560, 243] on div "Common cold" at bounding box center [532, 253] width 119 height 25
checkbox input "true"
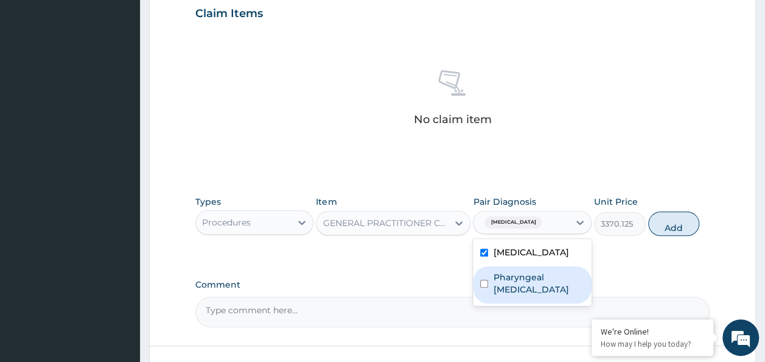
click at [544, 275] on label "Pharyngeal dryness" at bounding box center [538, 283] width 91 height 24
checkbox input "true"
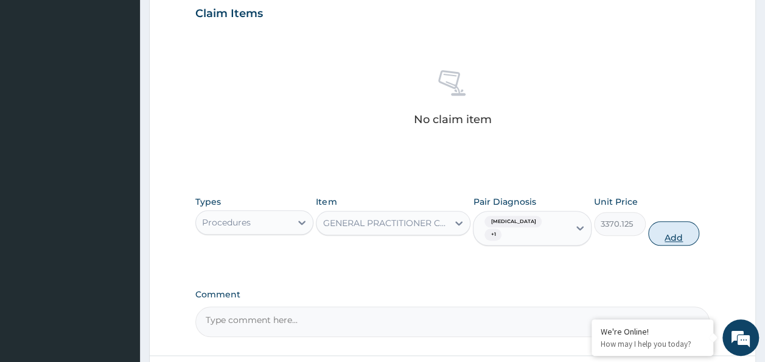
click at [676, 222] on button "Add" at bounding box center [675, 233] width 52 height 24
type input "0"
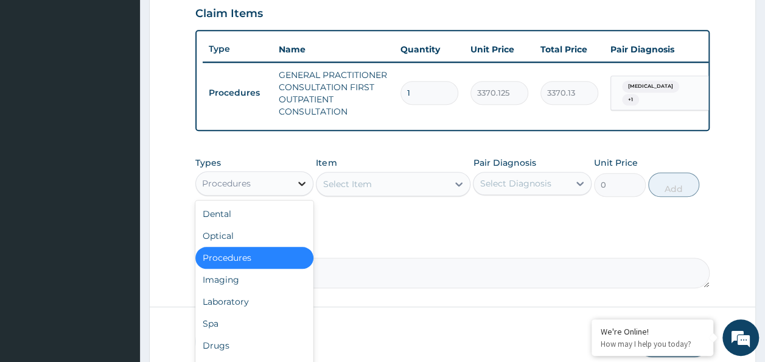
click at [306, 189] on icon at bounding box center [302, 183] width 12 height 12
click at [222, 310] on div "Laboratory" at bounding box center [254, 301] width 119 height 22
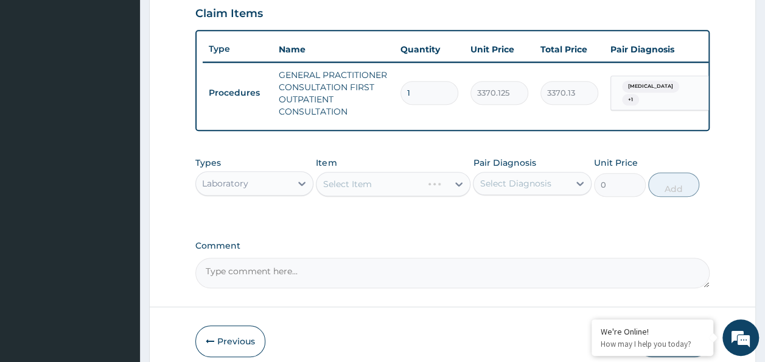
click at [459, 189] on div "Select Item" at bounding box center [393, 184] width 155 height 24
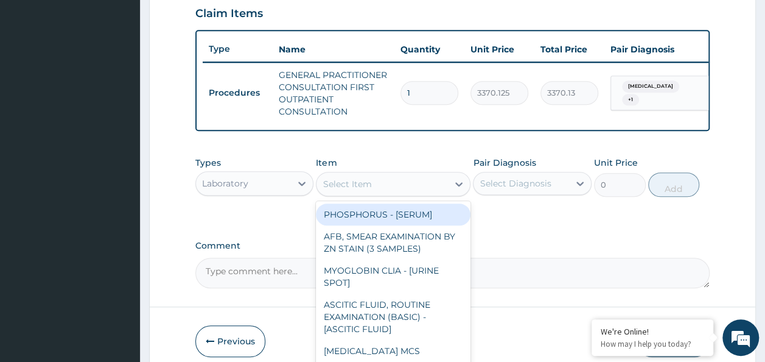
click at [367, 190] on div "Select Item" at bounding box center [347, 184] width 49 height 12
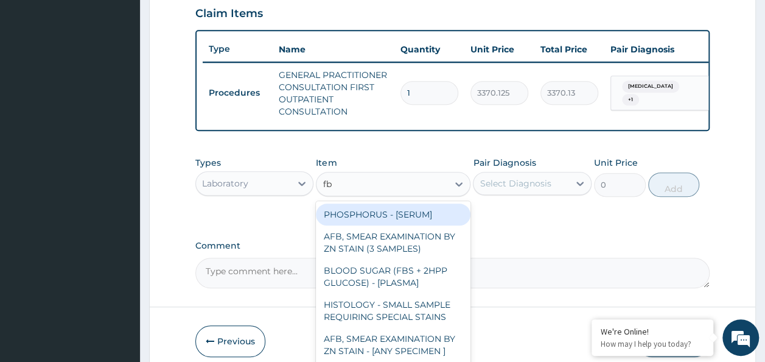
type input "fbc"
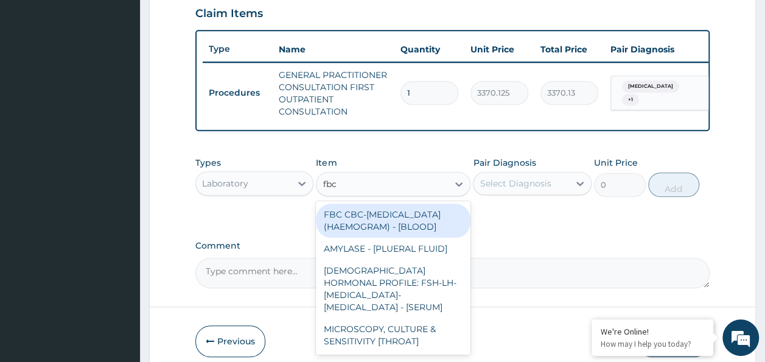
click at [376, 233] on div "FBC CBC-COMPLETE BLOOD COUNT (HAEMOGRAM) - [BLOOD]" at bounding box center [393, 220] width 155 height 34
type input "4085"
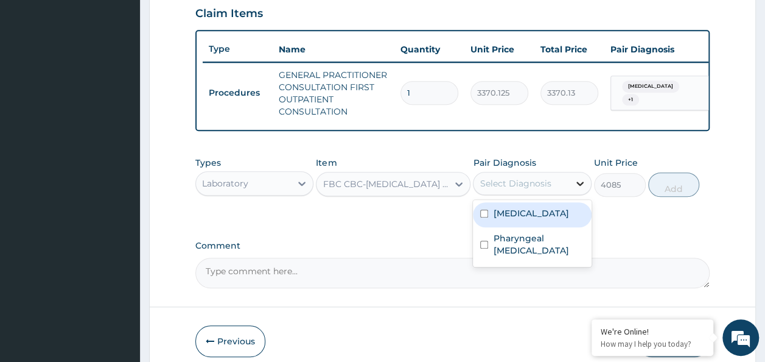
click at [577, 186] on icon at bounding box center [580, 183] width 7 height 4
click at [541, 227] on div "Common cold" at bounding box center [532, 214] width 119 height 25
checkbox input "true"
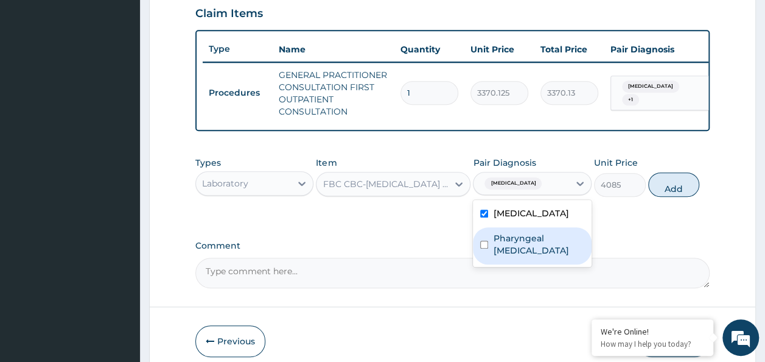
click at [527, 240] on label "Pharyngeal dryness" at bounding box center [538, 244] width 91 height 24
checkbox input "true"
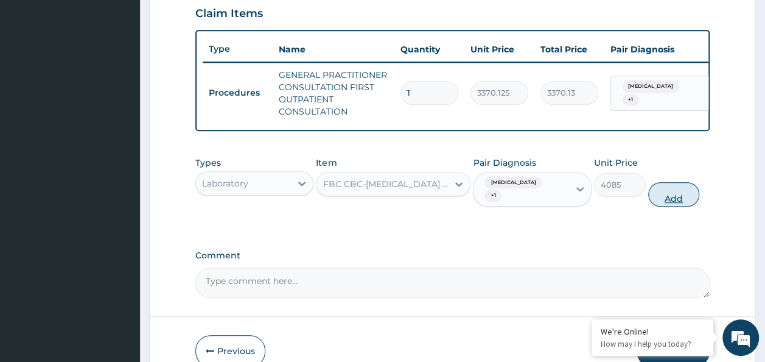
click at [672, 200] on button "Add" at bounding box center [675, 194] width 52 height 24
type input "0"
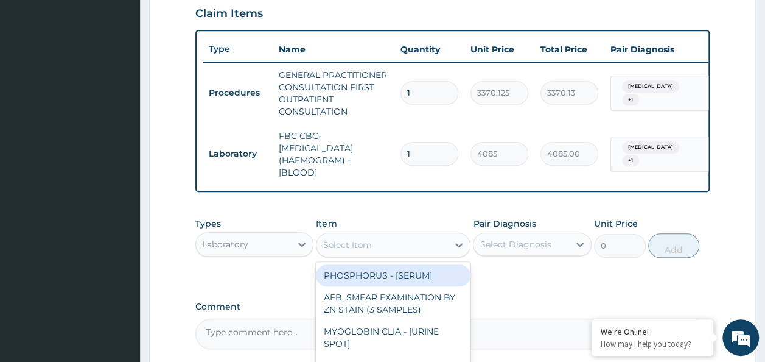
click at [382, 255] on div "Select Item" at bounding box center [383, 244] width 132 height 19
type input "mp"
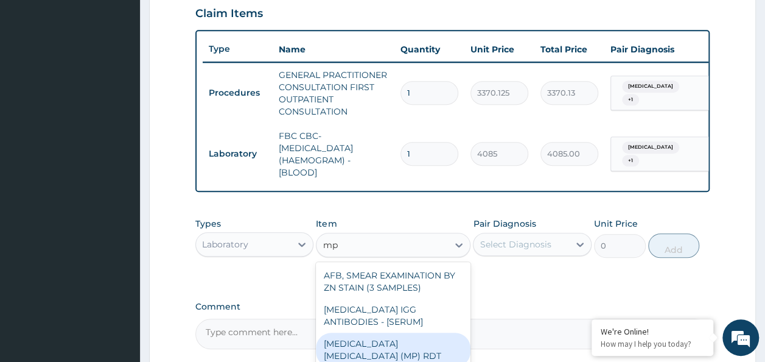
click at [427, 360] on div "MALARIA PARASITE (MP) RDT" at bounding box center [393, 349] width 155 height 34
type input "1531.875"
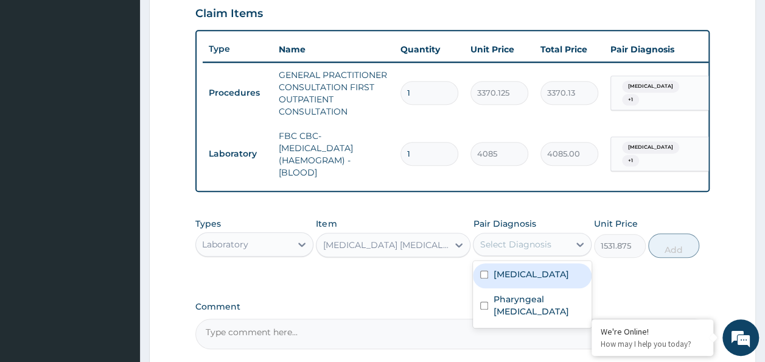
click at [547, 250] on div "Select Diagnosis" at bounding box center [515, 244] width 71 height 12
click at [511, 280] on label "Common cold" at bounding box center [531, 274] width 76 height 12
checkbox input "true"
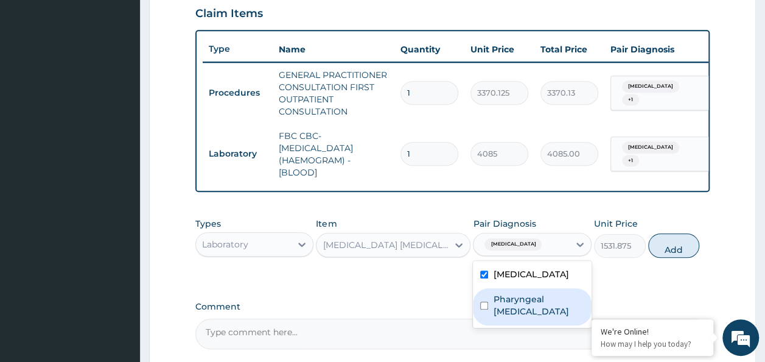
click at [508, 303] on label "Pharyngeal dryness" at bounding box center [538, 305] width 91 height 24
checkbox input "true"
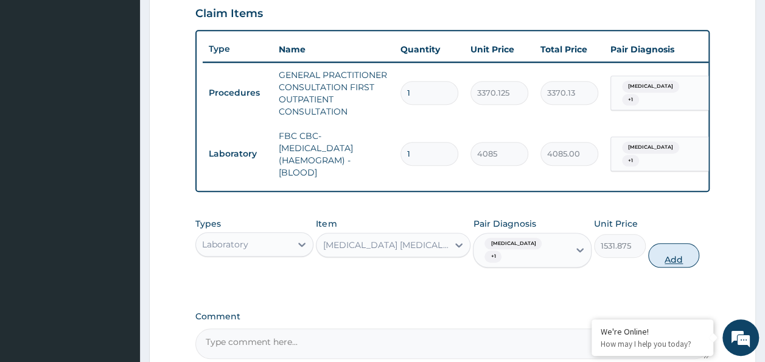
click at [680, 251] on button "Add" at bounding box center [675, 255] width 52 height 24
type input "0"
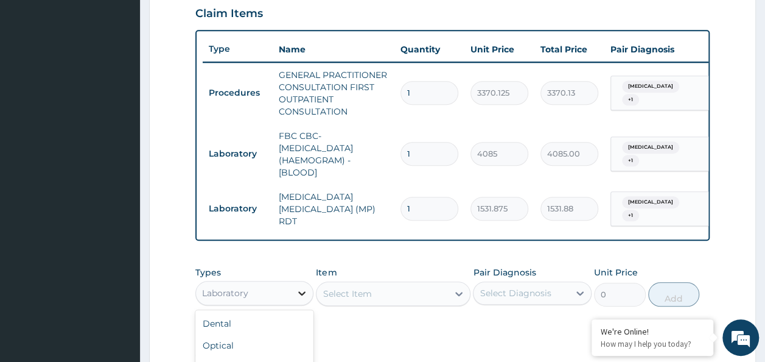
click at [302, 292] on icon at bounding box center [302, 293] width 12 height 12
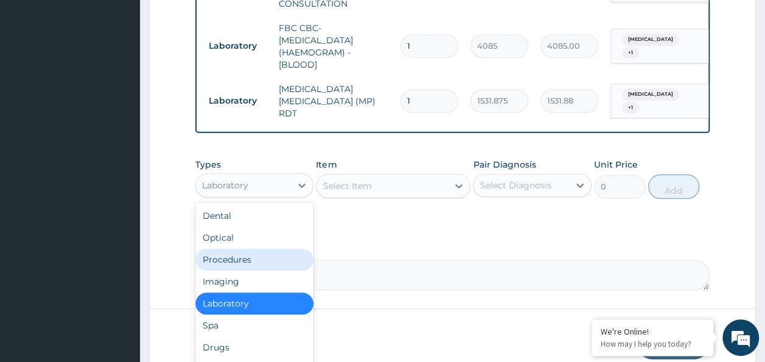
scroll to position [535, 0]
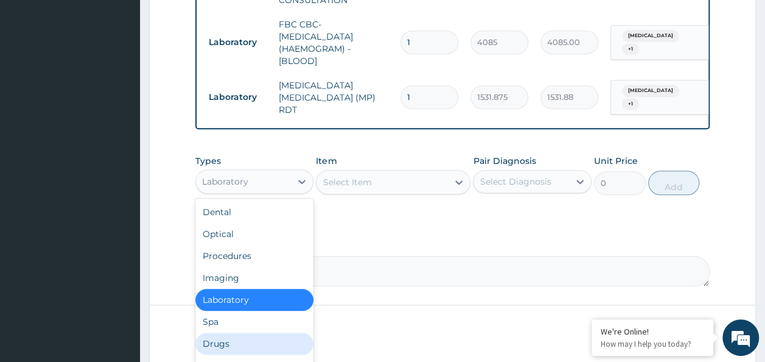
click at [218, 352] on div "Drugs" at bounding box center [254, 343] width 119 height 22
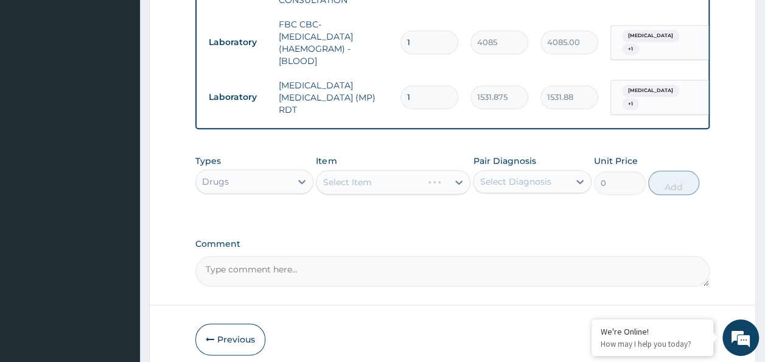
click at [420, 186] on div "Select Item" at bounding box center [393, 182] width 155 height 24
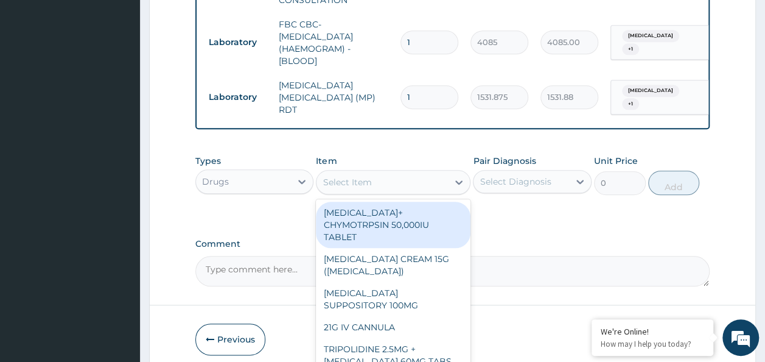
click at [368, 181] on div "Select Item" at bounding box center [347, 182] width 49 height 12
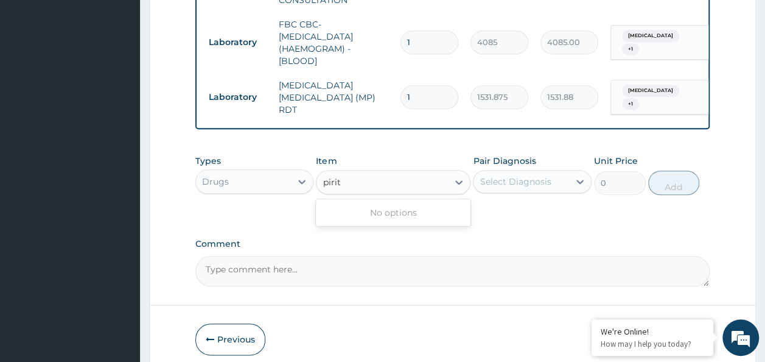
type input "pirit"
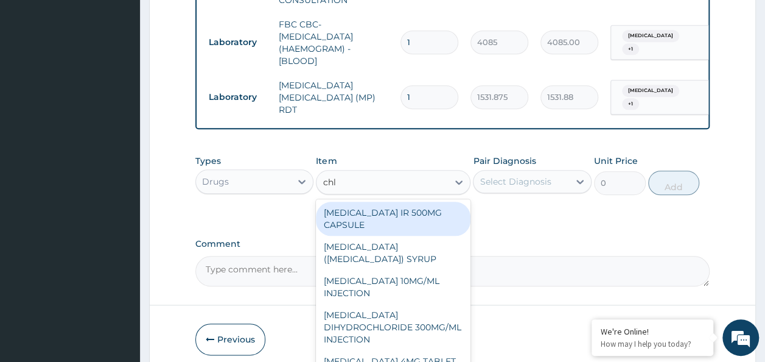
type input "chlo"
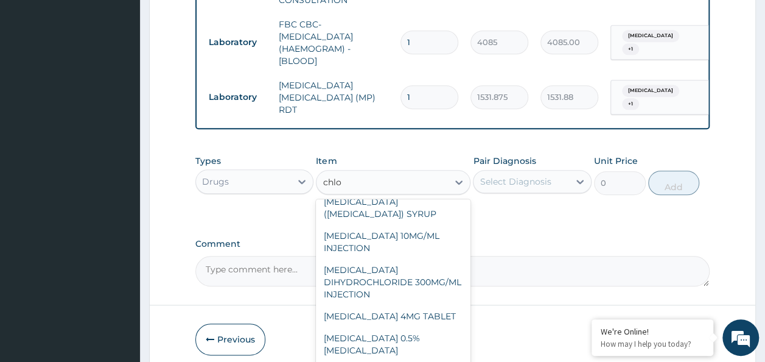
scroll to position [53, 0]
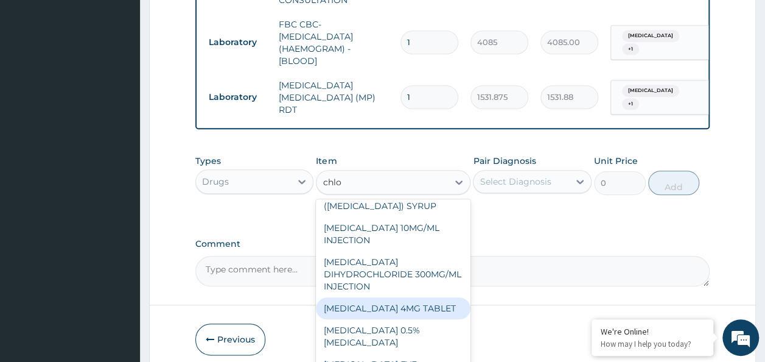
click at [407, 319] on div "CHLORPHENIRAMINE 4MG TABLET" at bounding box center [393, 308] width 155 height 22
type input "60"
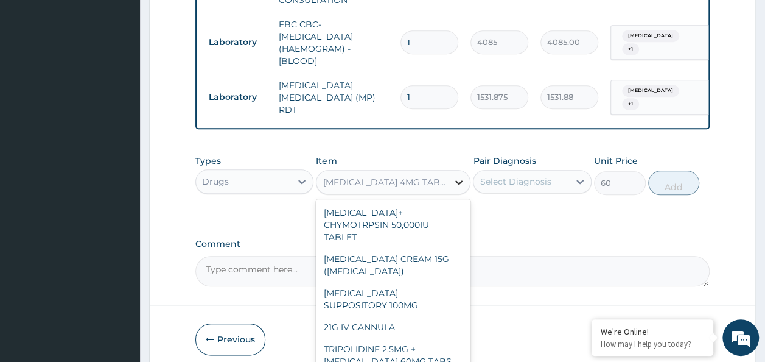
click at [458, 178] on icon at bounding box center [459, 182] width 12 height 12
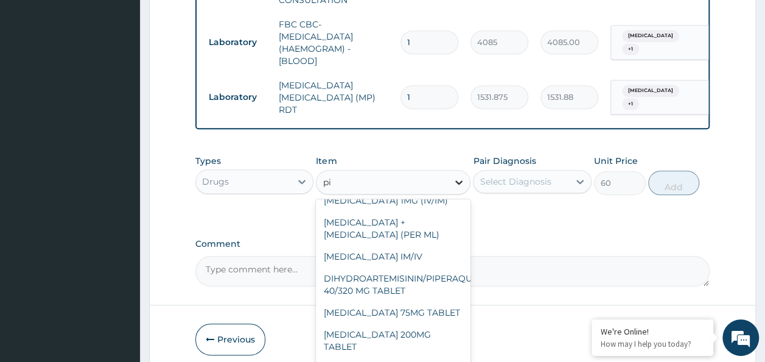
scroll to position [0, 0]
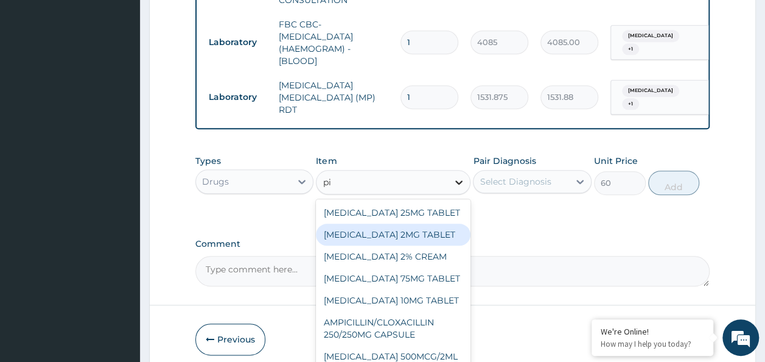
type input "p"
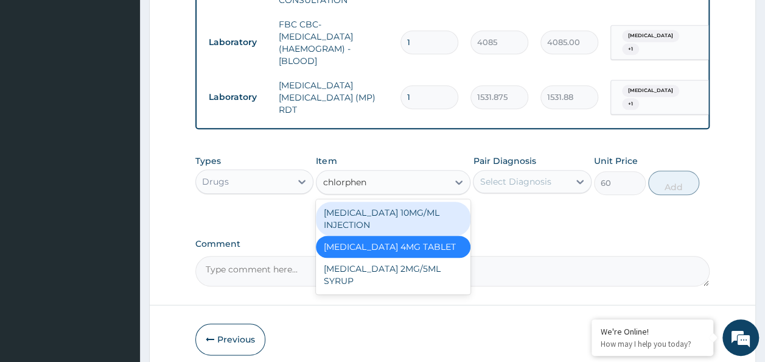
type input "chlorphen"
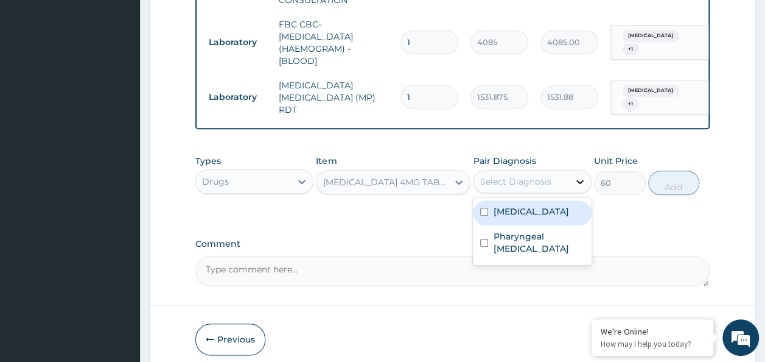
click at [577, 180] on icon at bounding box center [580, 181] width 12 height 12
click at [544, 213] on label "[MEDICAL_DATA]" at bounding box center [531, 211] width 76 height 12
checkbox input "true"
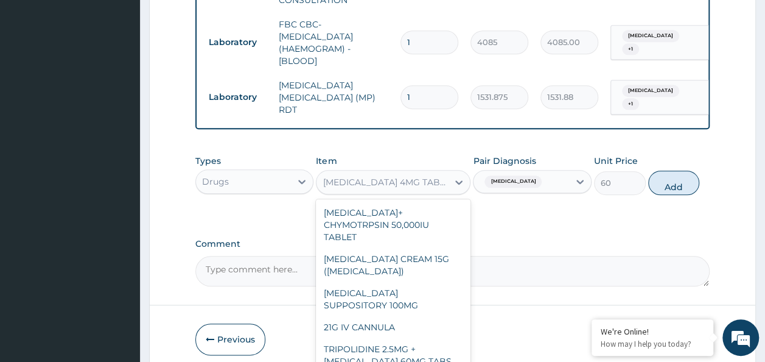
scroll to position [3574, 0]
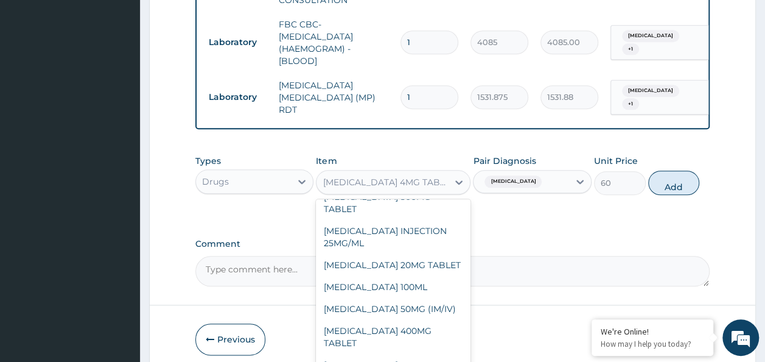
click at [442, 186] on div "[MEDICAL_DATA] 4MG TABLET" at bounding box center [386, 182] width 127 height 12
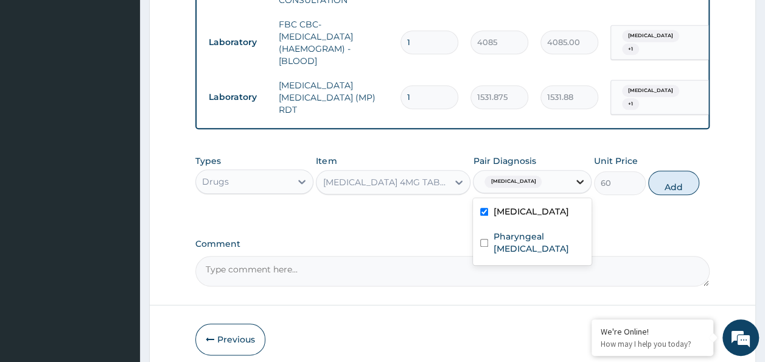
click at [578, 184] on icon at bounding box center [580, 182] width 7 height 4
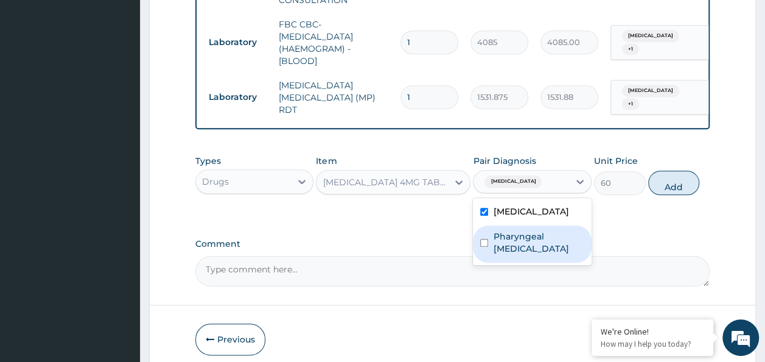
click at [542, 235] on label "Pharyngeal dryness" at bounding box center [538, 242] width 91 height 24
checkbox input "true"
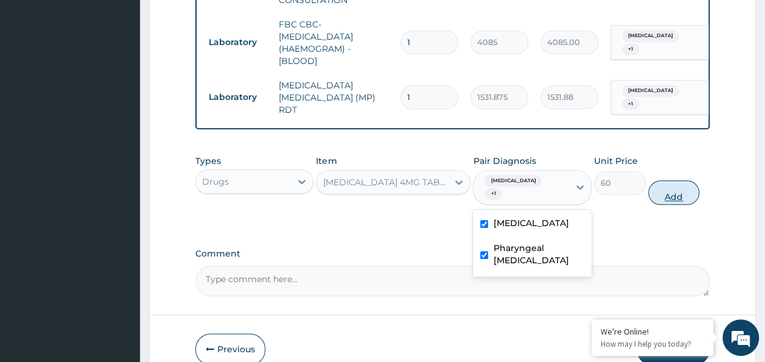
click at [669, 189] on button "Add" at bounding box center [675, 192] width 52 height 24
type input "0"
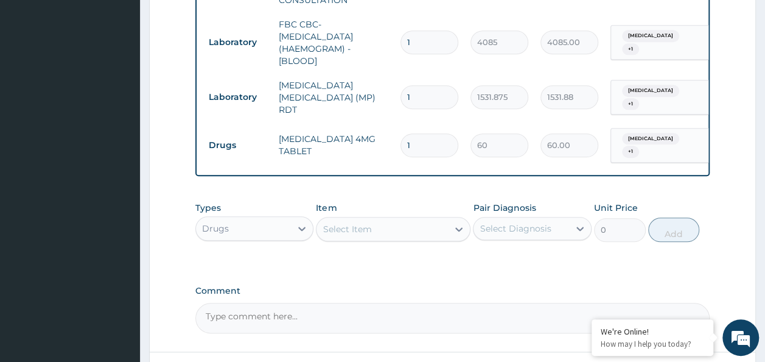
type input "0.00"
type input "5"
type input "300.00"
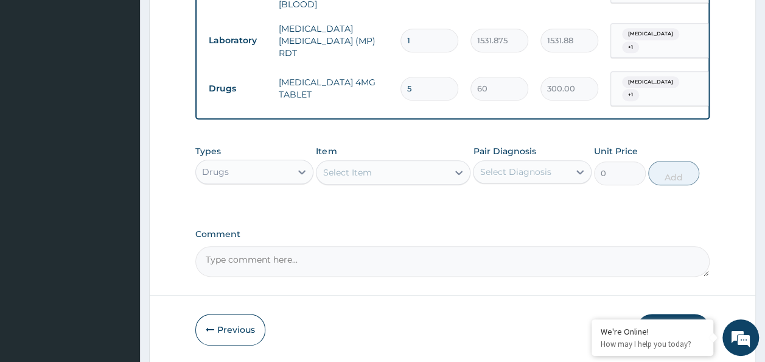
scroll to position [630, 0]
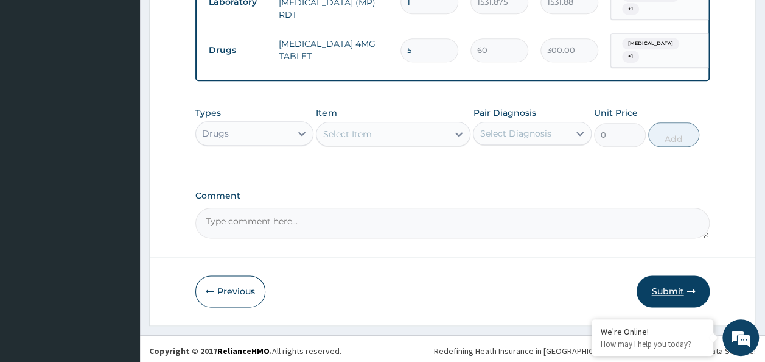
type input "5"
click at [691, 276] on button "Submit" at bounding box center [673, 291] width 73 height 32
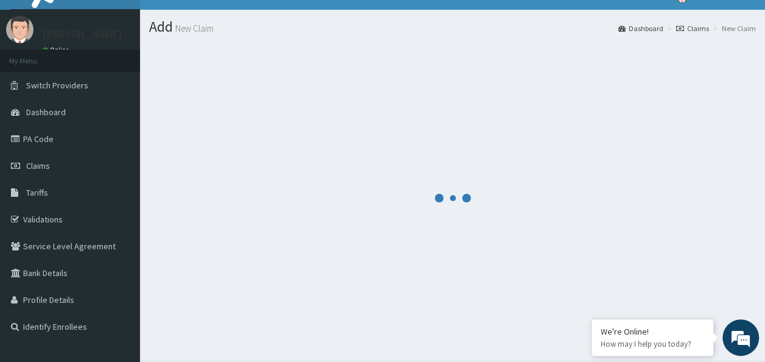
scroll to position [0, 0]
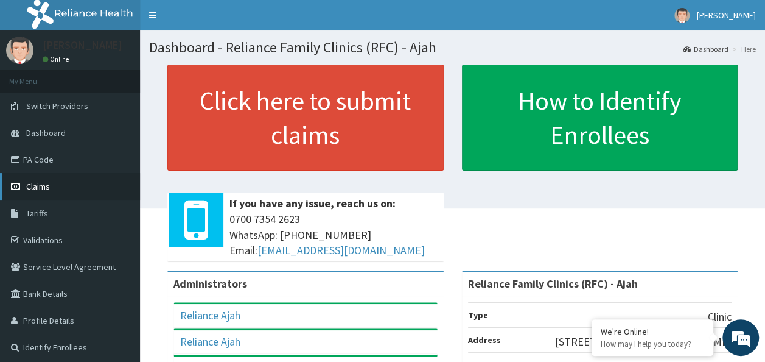
click at [46, 193] on link "Claims" at bounding box center [70, 186] width 140 height 27
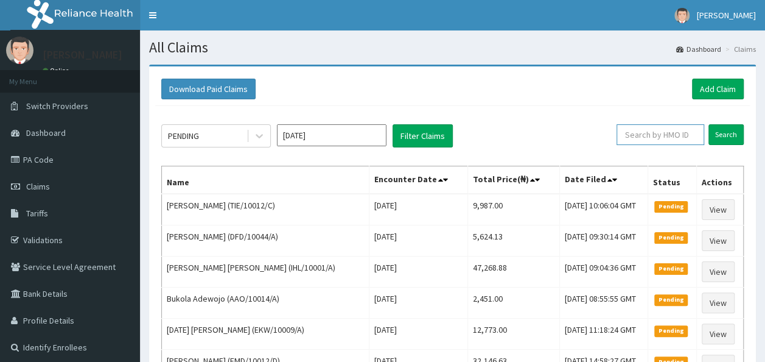
click at [641, 139] on input "text" at bounding box center [661, 134] width 88 height 21
paste input "TIE/10012/B"
type input "TIE/10012/B"
click at [709, 124] on input "Search" at bounding box center [726, 134] width 35 height 21
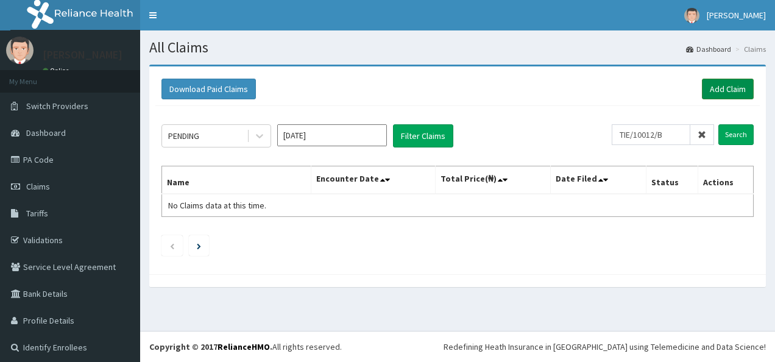
click at [714, 85] on link "Add Claim" at bounding box center [727, 89] width 52 height 21
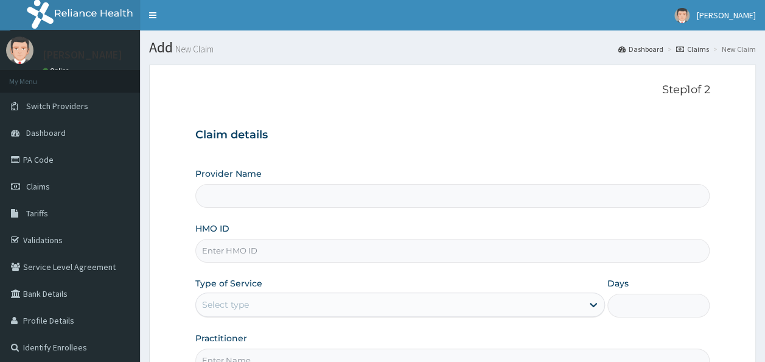
type input "Reliance Family Clinics (RFC) - Ajah"
click at [267, 249] on input "HMO ID" at bounding box center [452, 251] width 515 height 24
paste input "TIE/10012/B"
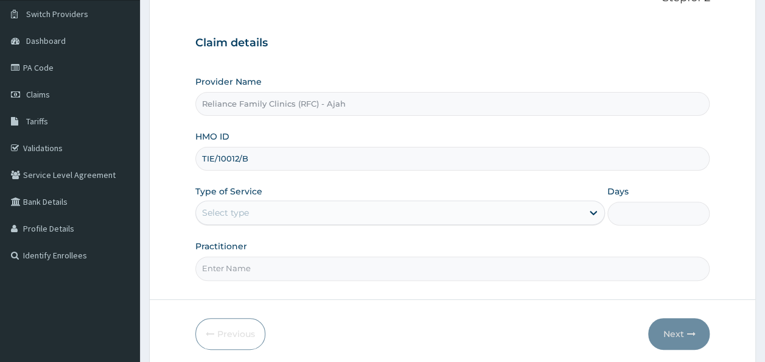
scroll to position [135, 0]
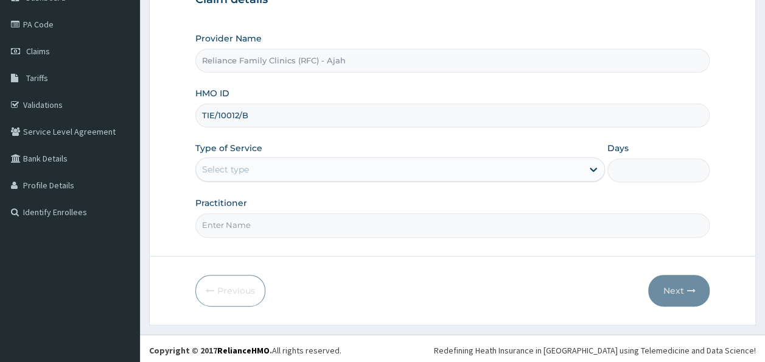
type input "TIE/10012/B"
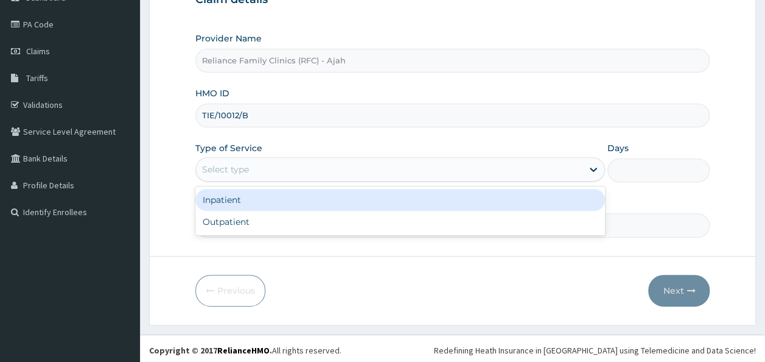
click at [479, 219] on div "Outpatient" at bounding box center [400, 222] width 410 height 22
type input "1"
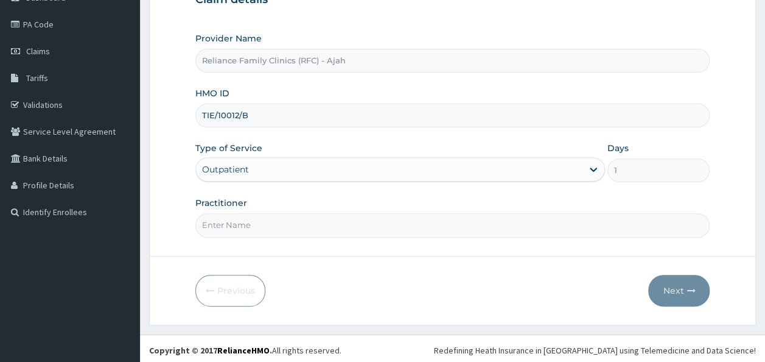
click at [497, 222] on input "Practitioner" at bounding box center [452, 225] width 515 height 24
type input "DR. LOCUM"
click at [679, 295] on button "Next" at bounding box center [680, 291] width 62 height 32
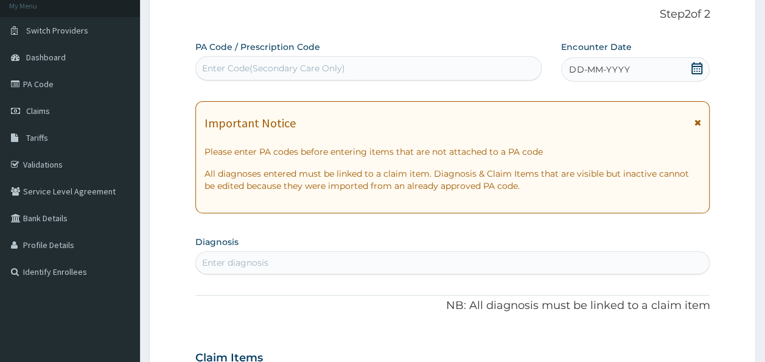
scroll to position [0, 0]
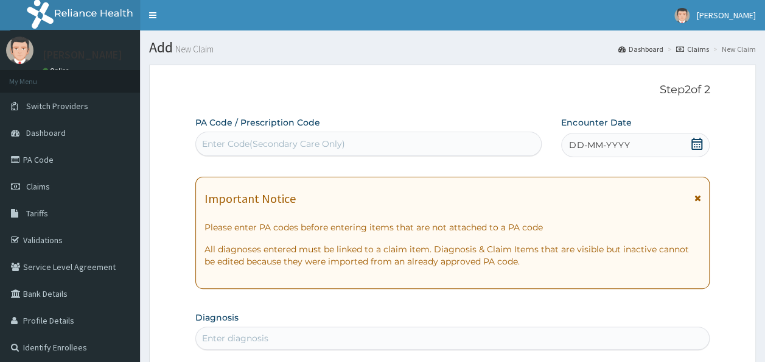
click at [653, 146] on div "DD-MM-YYYY" at bounding box center [635, 145] width 149 height 24
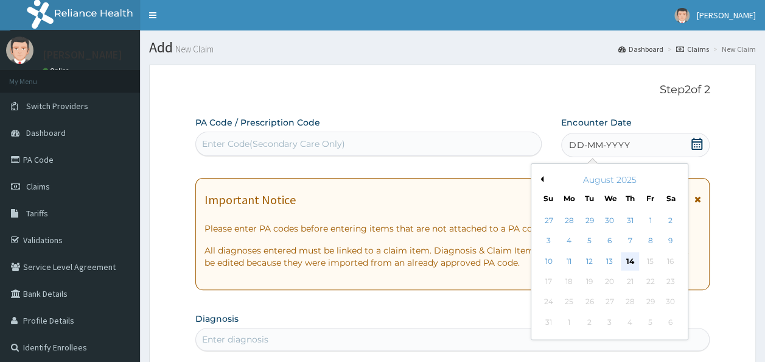
click at [630, 260] on div "14" at bounding box center [630, 261] width 18 height 18
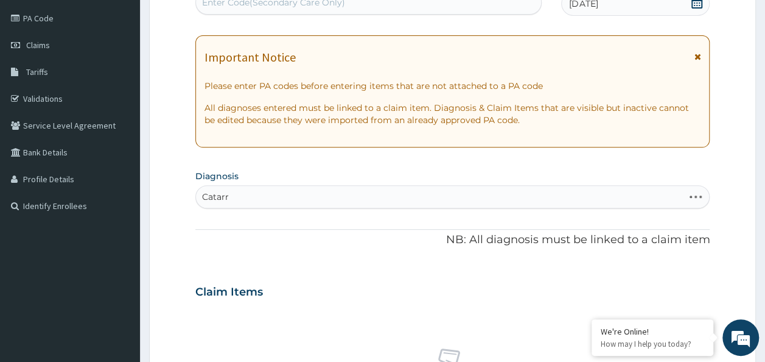
type input "Catarrh"
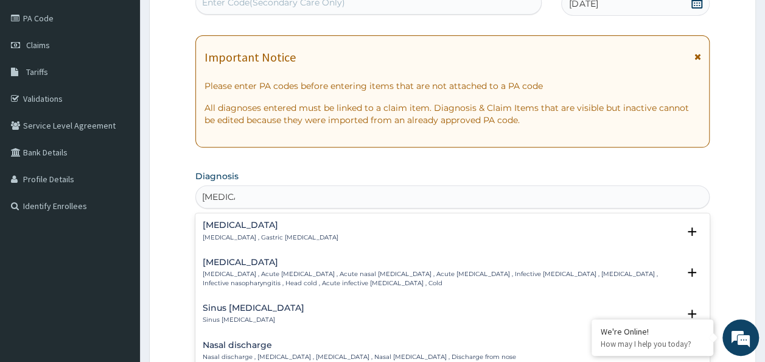
click at [239, 276] on p "Common cold , Acute coryza , Acute nasal catarrh , Acute rhinitis , Infective r…" at bounding box center [441, 279] width 477 height 18
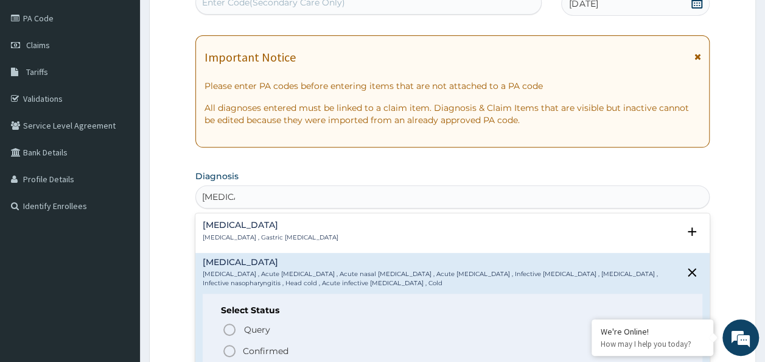
click at [228, 348] on icon "status option filled" at bounding box center [229, 350] width 15 height 15
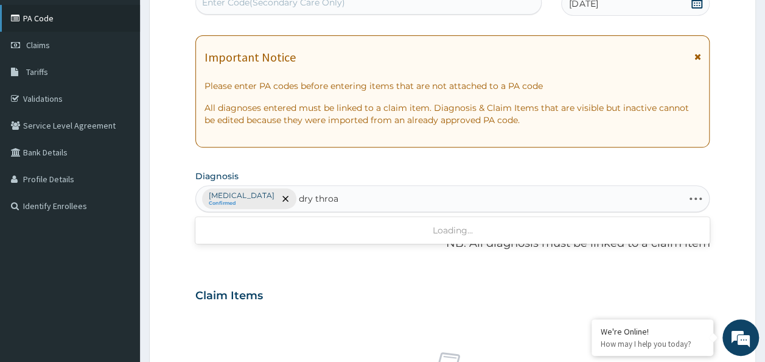
type input "dry throat"
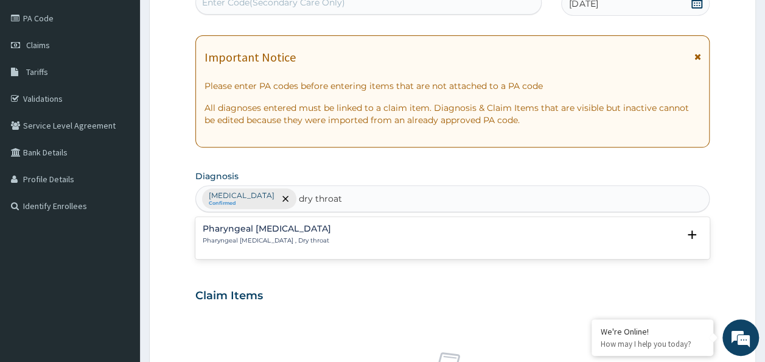
click at [258, 234] on div "Pharyngeal dryness Pharyngeal dryness , Dry throat" at bounding box center [267, 234] width 128 height 21
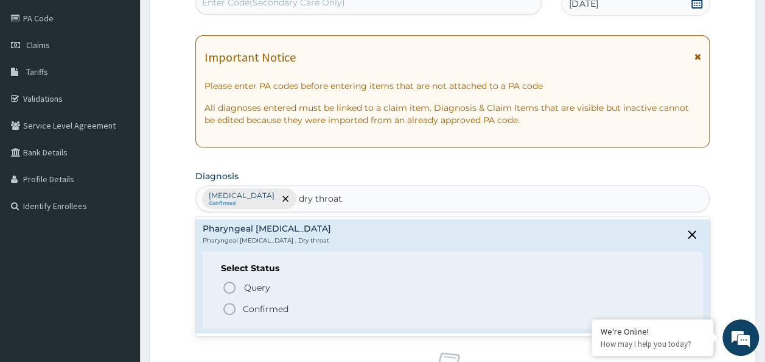
click at [250, 303] on p "Confirmed" at bounding box center [266, 309] width 46 height 12
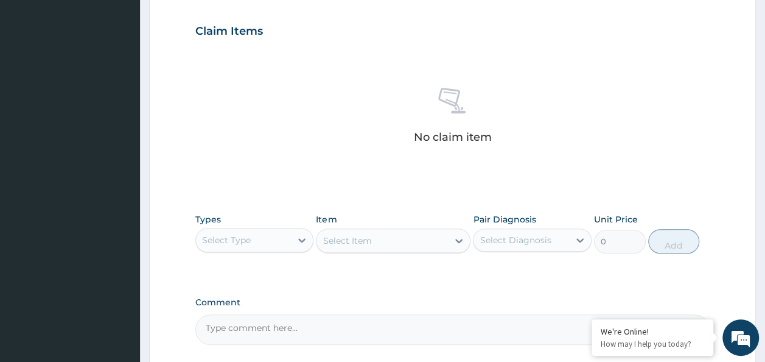
scroll to position [406, 0]
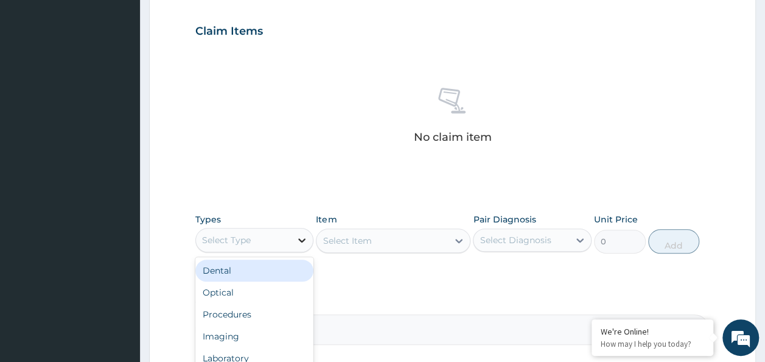
click at [302, 234] on icon at bounding box center [302, 240] width 12 height 12
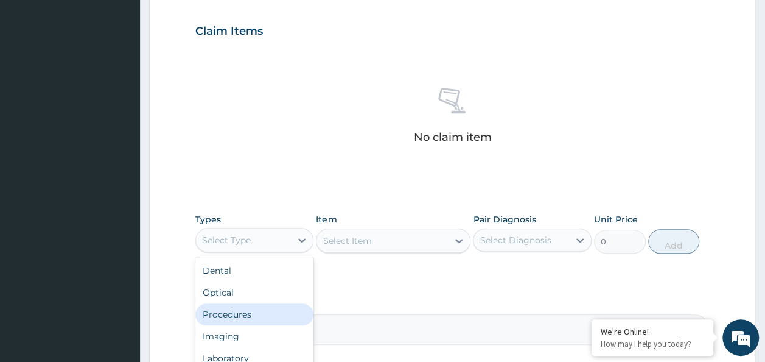
click at [233, 309] on div "Procedures" at bounding box center [254, 314] width 119 height 22
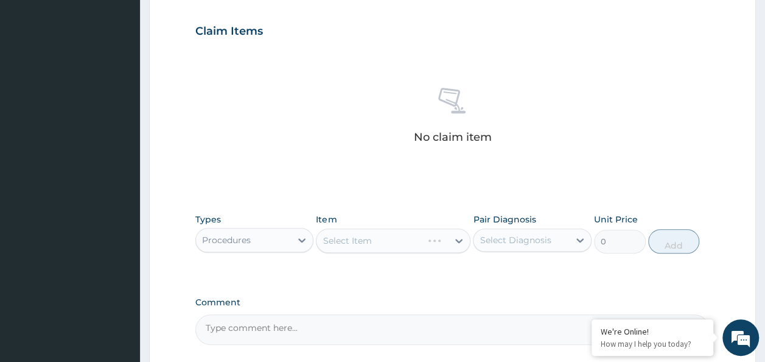
click at [367, 237] on div "Select Item" at bounding box center [393, 240] width 155 height 24
click at [349, 244] on div "Select Item" at bounding box center [393, 240] width 155 height 24
click at [467, 244] on div at bounding box center [459, 241] width 22 height 22
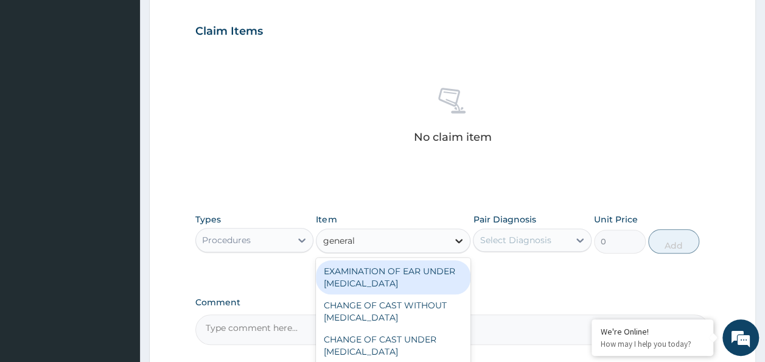
type input "general"
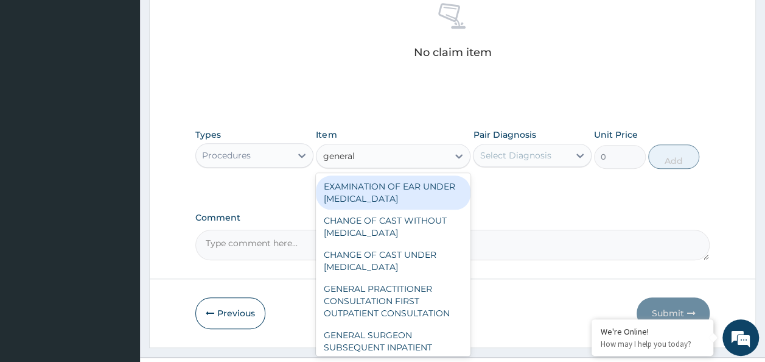
scroll to position [491, 0]
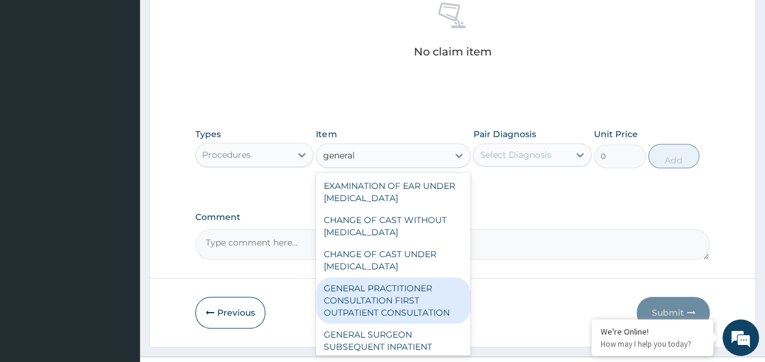
click at [431, 311] on div "GENERAL PRACTITIONER CONSULTATION FIRST OUTPATIENT CONSULTATION" at bounding box center [393, 300] width 155 height 46
type input "3370.125"
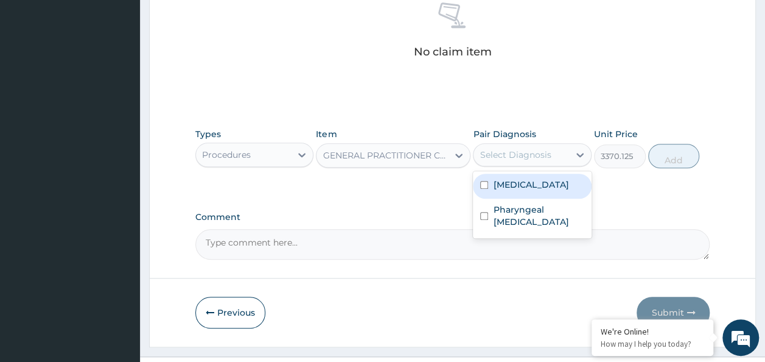
drag, startPoint x: 576, startPoint y: 152, endPoint x: 527, endPoint y: 188, distance: 60.5
click at [527, 166] on div "option Common cold focused, 1 of 2. 2 results available. Use Up and Down to cho…" at bounding box center [532, 154] width 119 height 23
click at [527, 188] on label "Common cold" at bounding box center [531, 184] width 76 height 12
checkbox input "true"
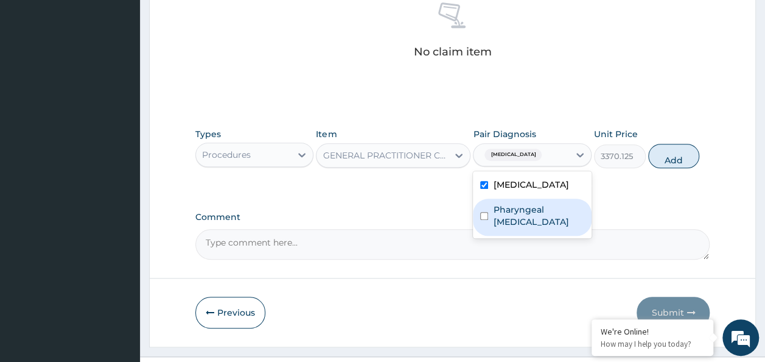
click at [532, 205] on label "Pharyngeal dryness" at bounding box center [538, 215] width 91 height 24
checkbox input "true"
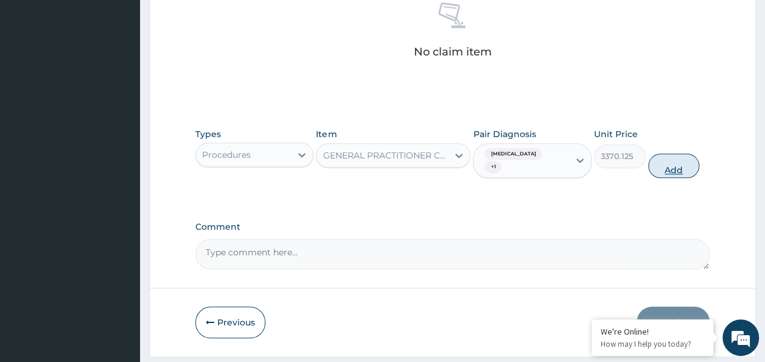
click at [681, 153] on button "Add" at bounding box center [675, 165] width 52 height 24
type input "0"
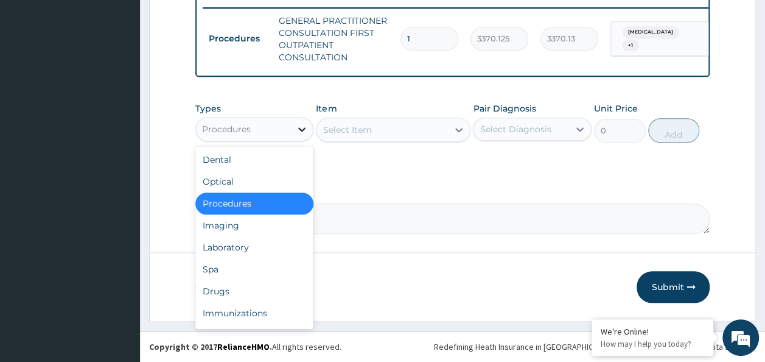
click at [295, 126] on div at bounding box center [302, 129] width 22 height 22
click at [237, 256] on div "Laboratory" at bounding box center [254, 247] width 119 height 22
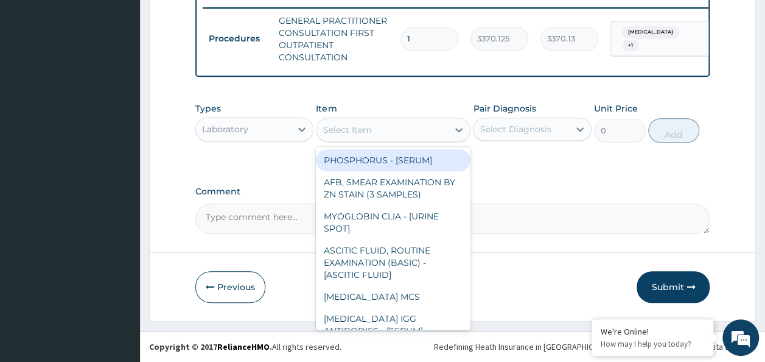
click at [385, 132] on div "Select Item" at bounding box center [383, 129] width 132 height 19
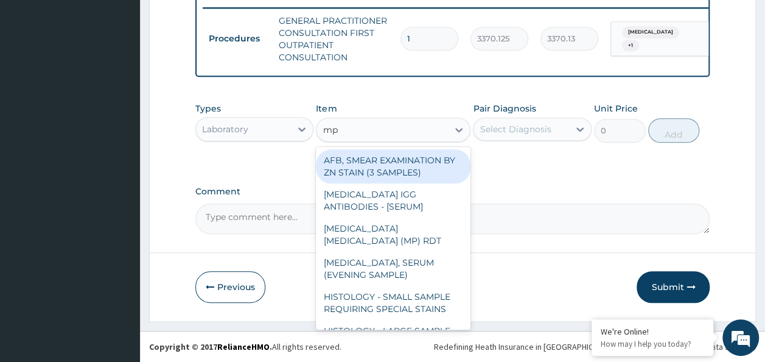
type input "mp"
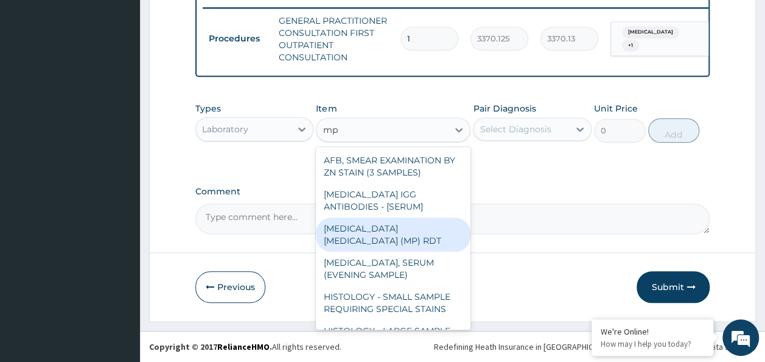
click at [418, 231] on div "MALARIA PARASITE (MP) RDT" at bounding box center [393, 234] width 155 height 34
type input "1531.875"
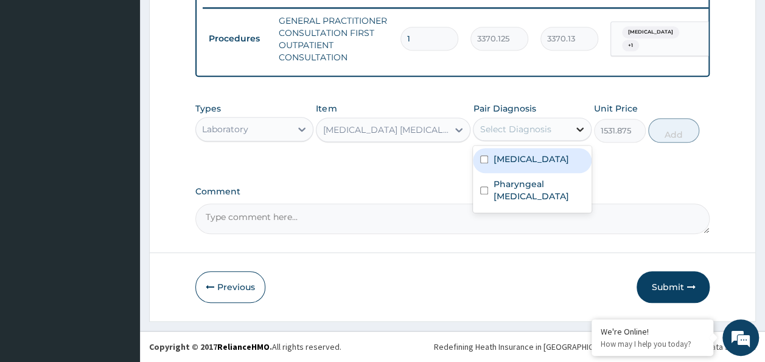
click at [574, 132] on icon at bounding box center [580, 129] width 12 height 12
click at [561, 160] on div "Common cold" at bounding box center [532, 160] width 119 height 25
checkbox input "true"
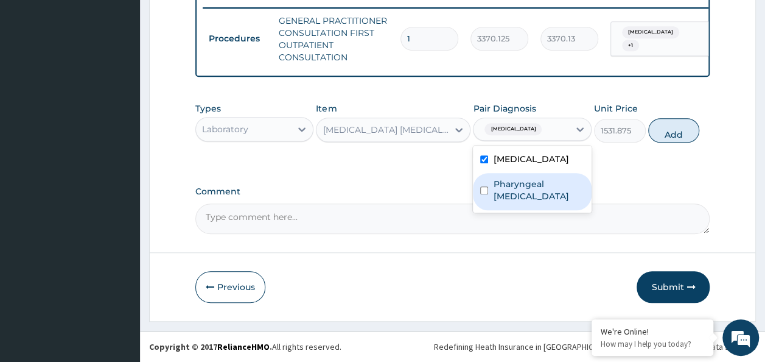
click at [562, 184] on label "Pharyngeal dryness" at bounding box center [538, 190] width 91 height 24
checkbox input "true"
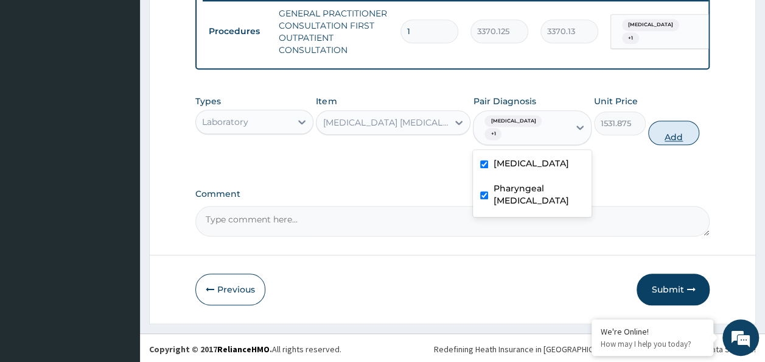
click at [670, 132] on button "Add" at bounding box center [675, 133] width 52 height 24
type input "0"
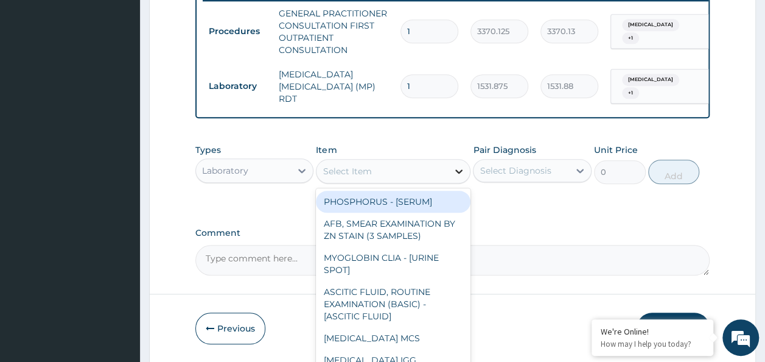
click at [454, 173] on icon at bounding box center [459, 171] width 12 height 12
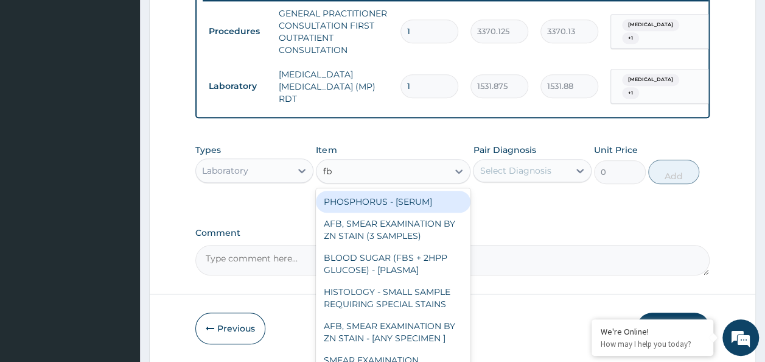
type input "fbc"
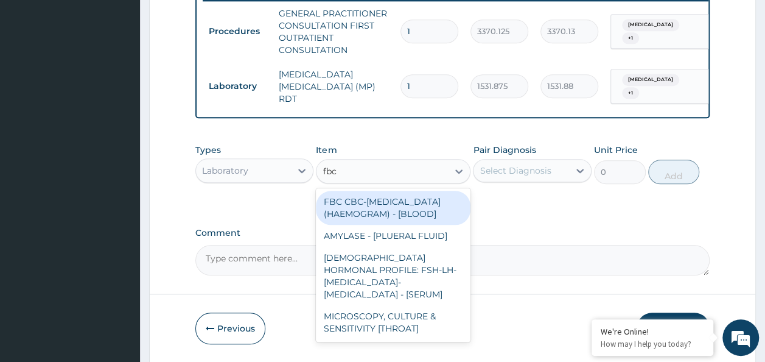
click at [416, 222] on div "FBC CBC-COMPLETE BLOOD COUNT (HAEMOGRAM) - [BLOOD]" at bounding box center [393, 208] width 155 height 34
type input "4085"
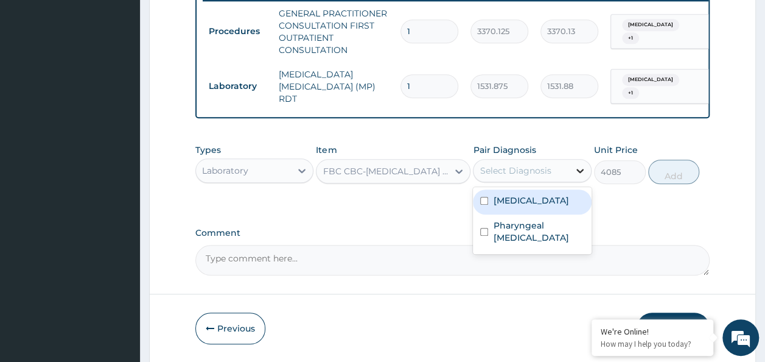
click at [576, 172] on icon at bounding box center [580, 170] width 12 height 12
click at [538, 206] on label "Common cold" at bounding box center [531, 200] width 76 height 12
checkbox input "true"
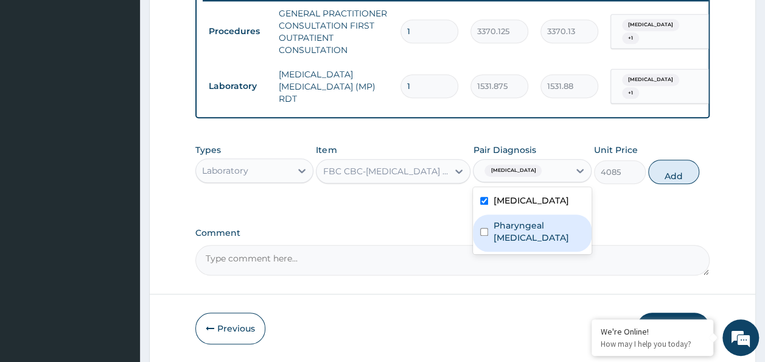
click at [542, 225] on label "Pharyngeal dryness" at bounding box center [538, 231] width 91 height 24
checkbox input "true"
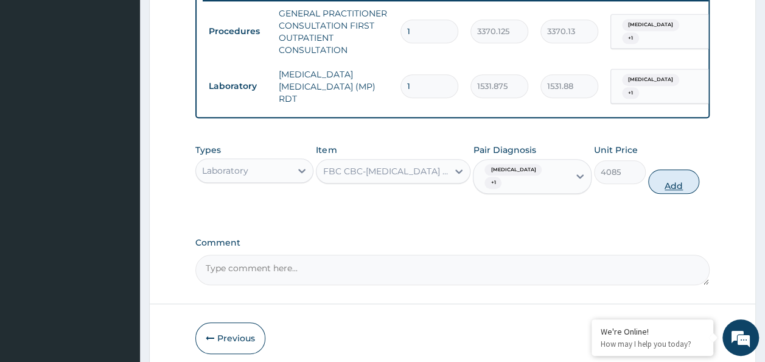
click at [669, 172] on button "Add" at bounding box center [675, 181] width 52 height 24
type input "0"
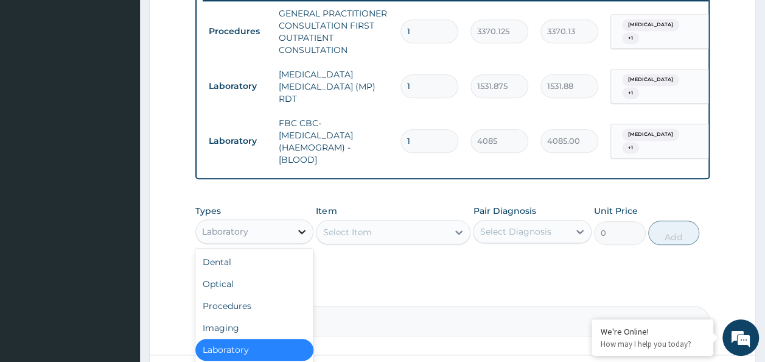
click at [297, 233] on icon at bounding box center [302, 231] width 12 height 12
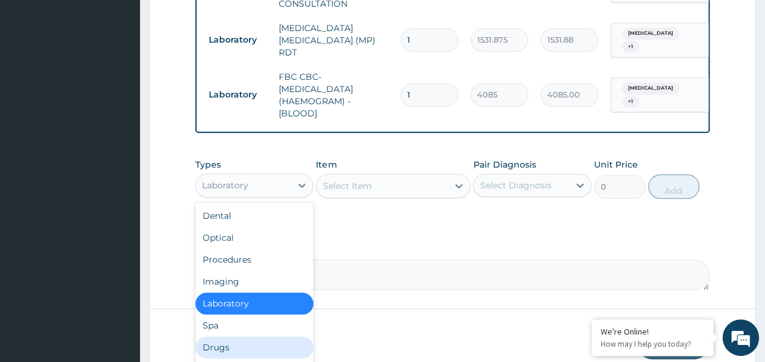
click at [246, 350] on div "Drugs" at bounding box center [254, 347] width 119 height 22
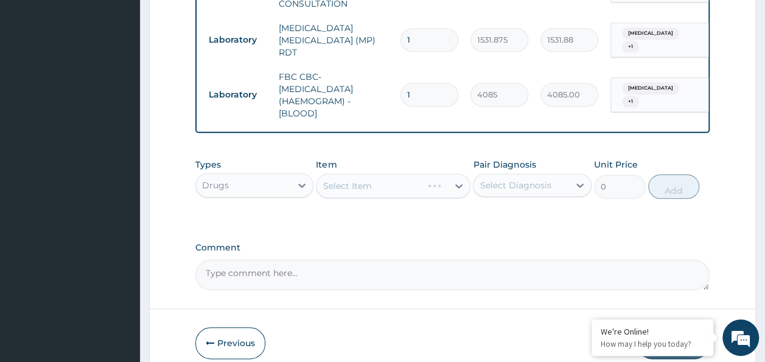
click at [378, 187] on div "Select Item" at bounding box center [393, 186] width 155 height 24
click at [384, 183] on div "Select Item" at bounding box center [393, 186] width 155 height 24
click at [459, 189] on div "Select Item" at bounding box center [393, 186] width 155 height 24
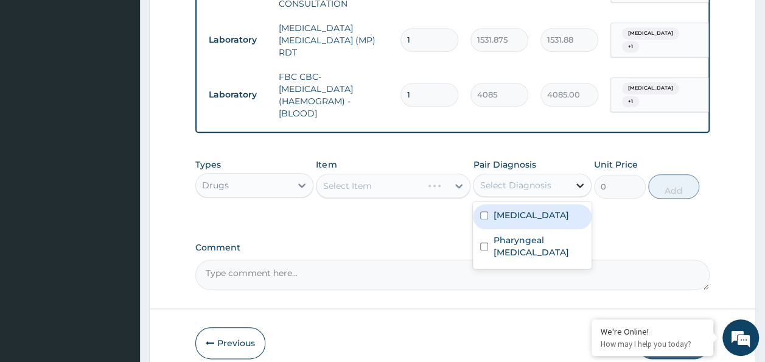
click at [575, 186] on icon at bounding box center [580, 185] width 12 height 12
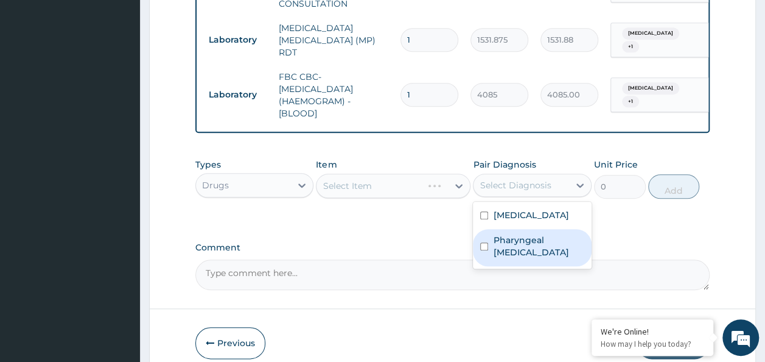
drag, startPoint x: 558, startPoint y: 211, endPoint x: 553, endPoint y: 250, distance: 38.8
click at [553, 250] on div "Common cold Pharyngeal dryness" at bounding box center [532, 235] width 119 height 67
click at [553, 250] on div "Pharyngeal dryness" at bounding box center [532, 247] width 119 height 37
checkbox input "true"
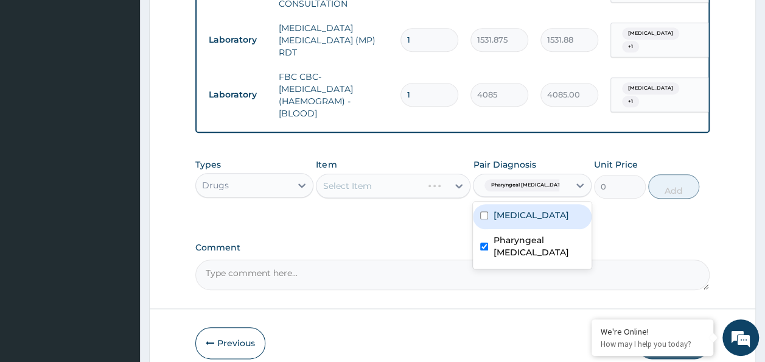
click at [534, 221] on label "Common cold" at bounding box center [531, 215] width 76 height 12
checkbox input "true"
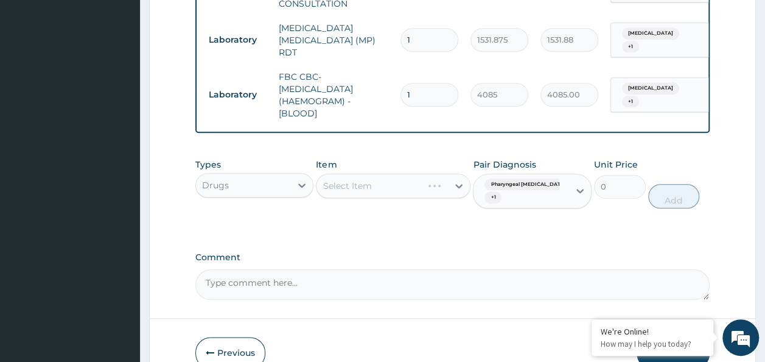
click at [434, 189] on div "Select Item" at bounding box center [393, 186] width 155 height 24
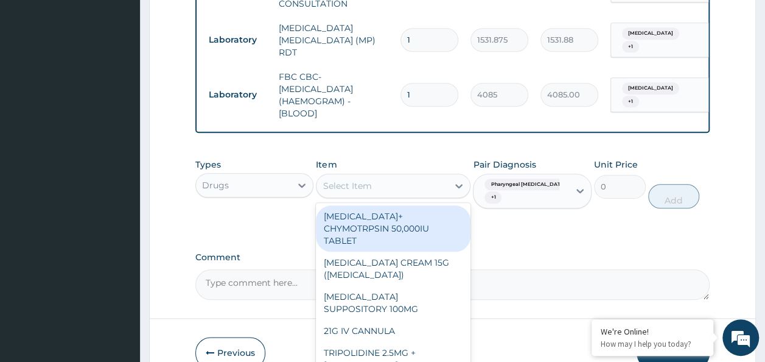
click at [415, 189] on div "Select Item" at bounding box center [383, 185] width 132 height 19
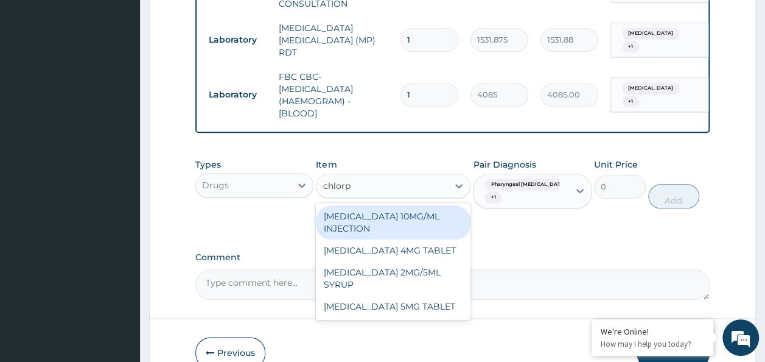
type input "chlorph"
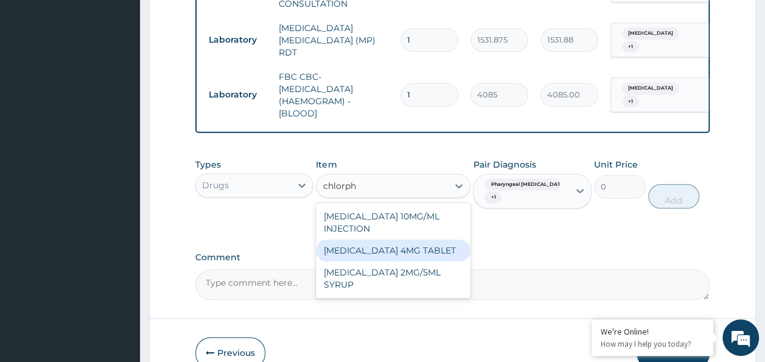
click at [404, 261] on div "CHLORPHENIRAMINE 4MG TABLET" at bounding box center [393, 250] width 155 height 22
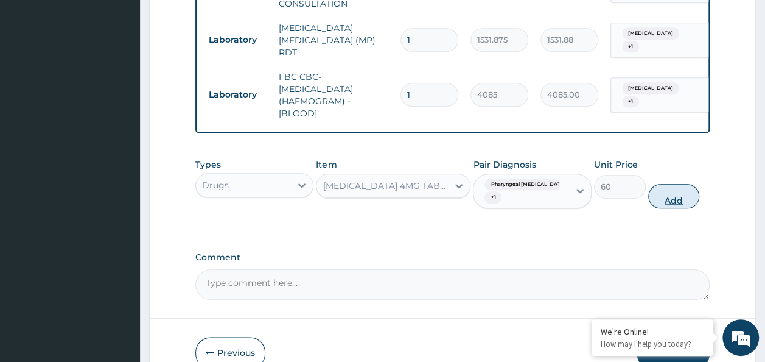
click at [667, 200] on button "Add" at bounding box center [675, 196] width 52 height 24
type input "0"
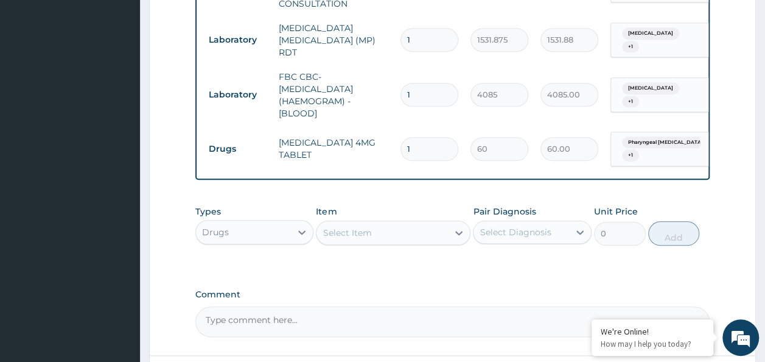
type input "0.00"
type input "5"
type input "300.00"
type input "5"
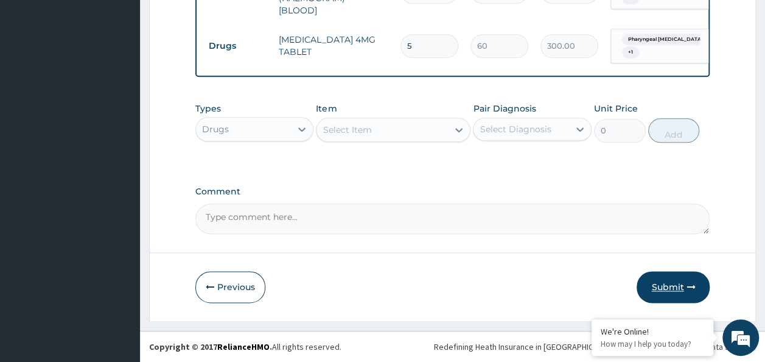
click at [687, 287] on icon "button" at bounding box center [691, 287] width 9 height 9
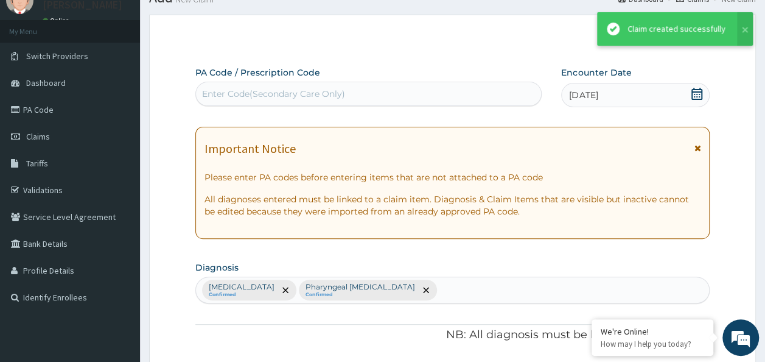
scroll to position [634, 0]
